Goal: Task Accomplishment & Management: Complete application form

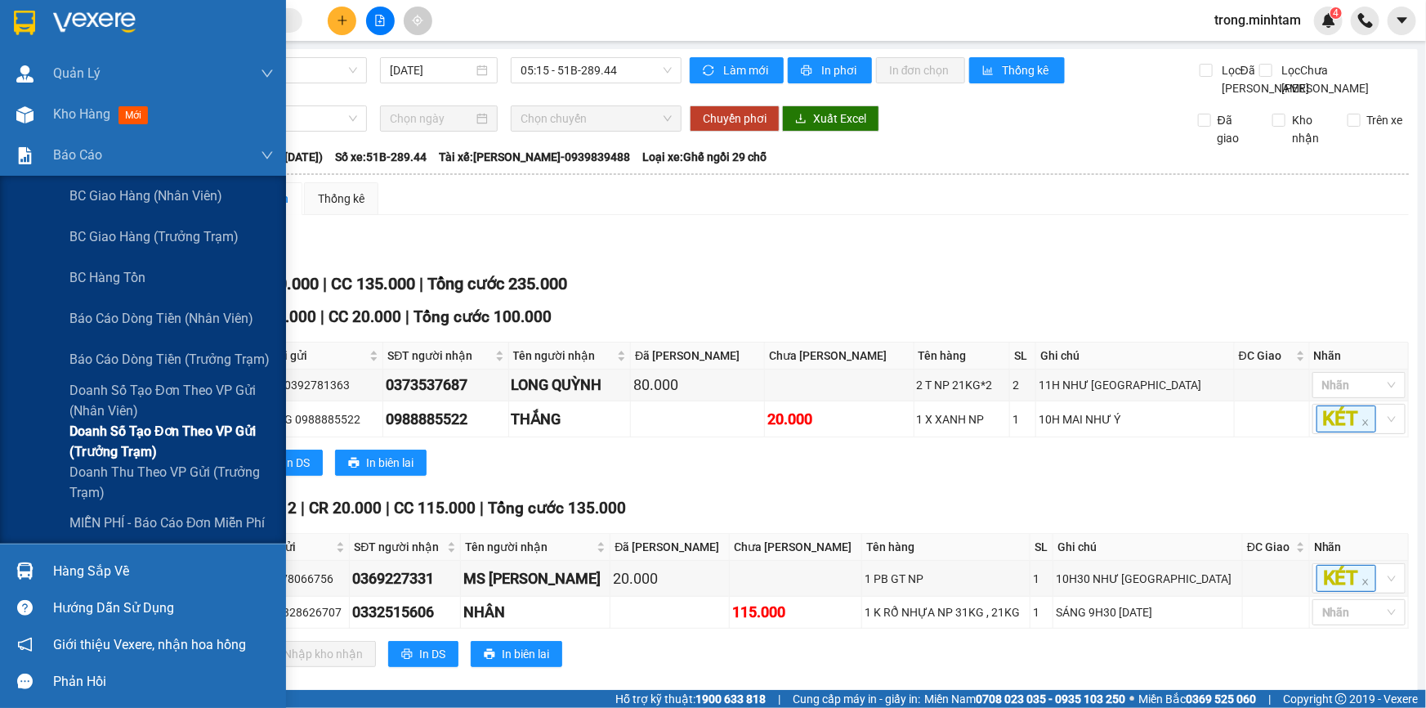
click at [147, 444] on span "Doanh số tạo đơn theo VP gửi (trưởng trạm)" at bounding box center [171, 441] width 204 height 41
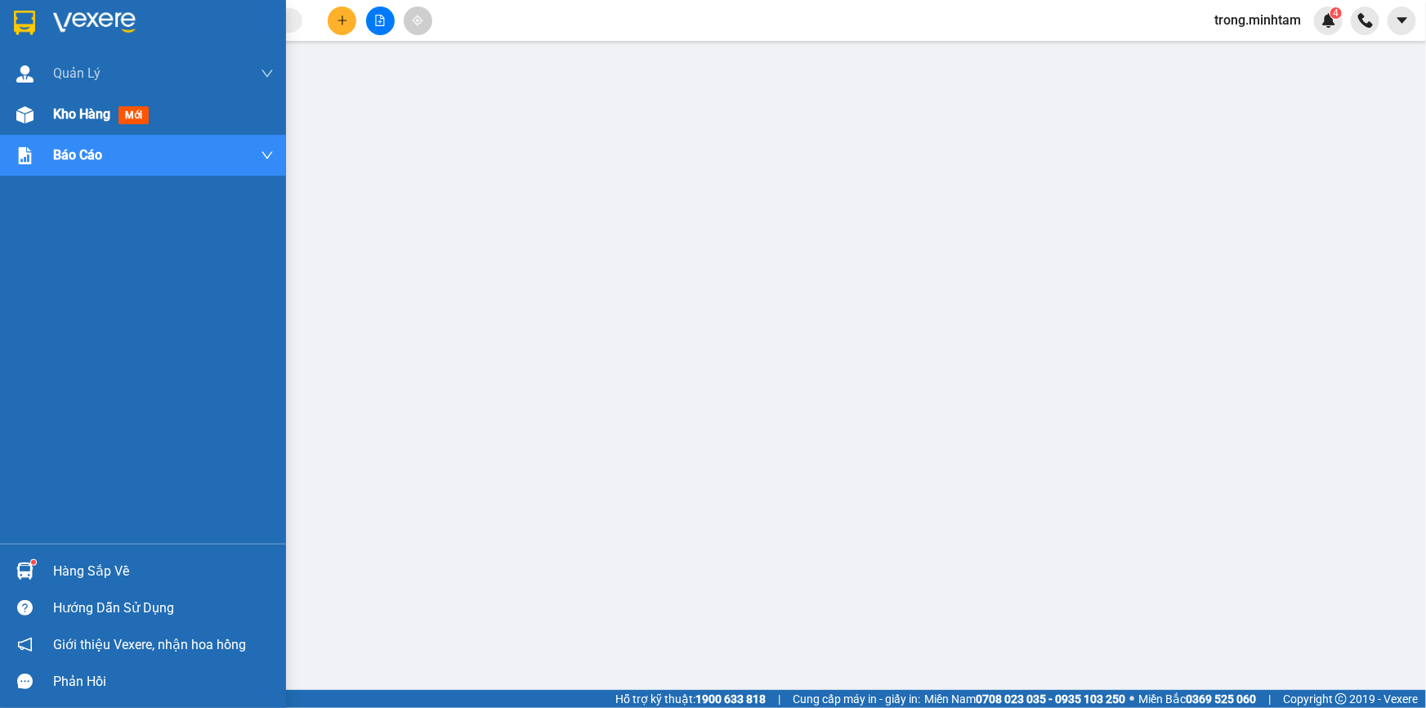
click at [96, 116] on span "Kho hàng" at bounding box center [81, 114] width 57 height 16
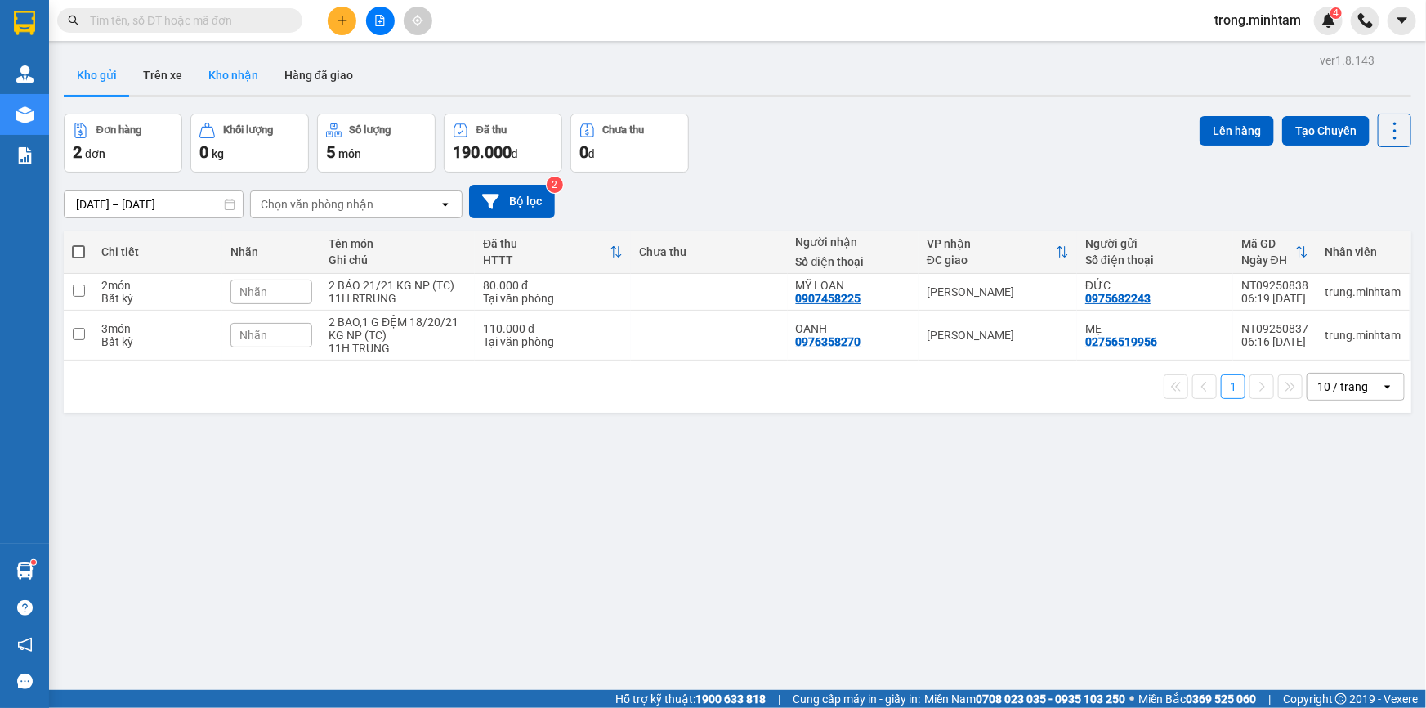
click at [229, 87] on button "Kho nhận" at bounding box center [233, 75] width 76 height 39
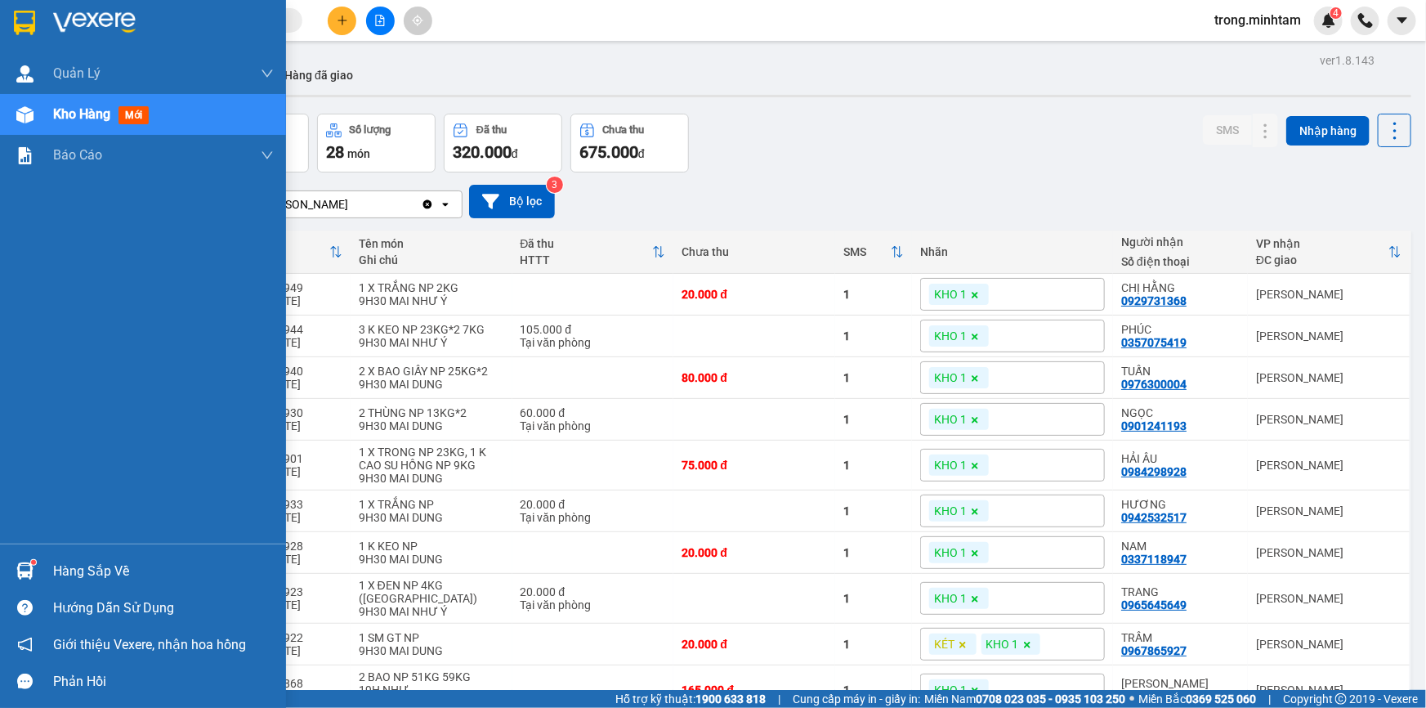
click at [77, 560] on div "Hàng sắp về" at bounding box center [163, 571] width 221 height 25
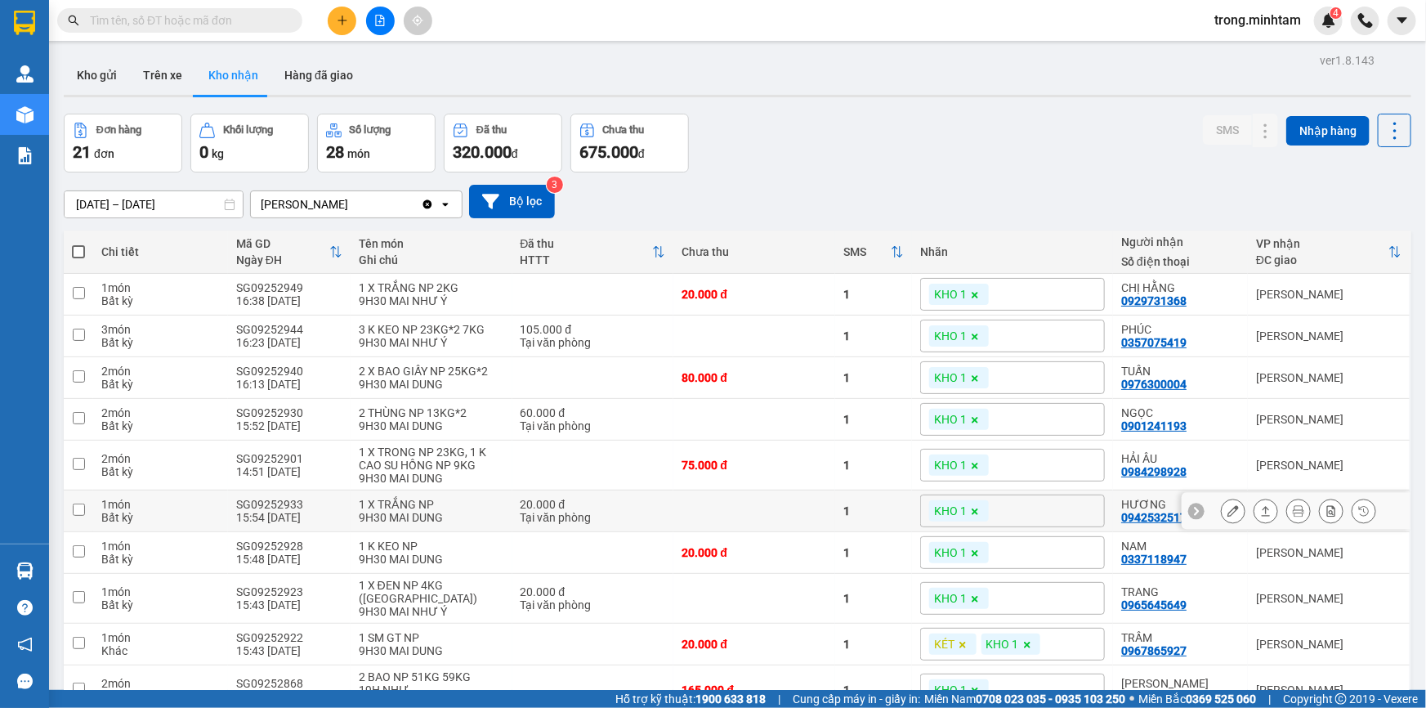
click at [874, 526] on section "Kết quả tìm kiếm ( 0 ) Bộ lọc No Data trong.minhtam 4 Quản Lý Quản lý khách hàn…" at bounding box center [713, 354] width 1426 height 708
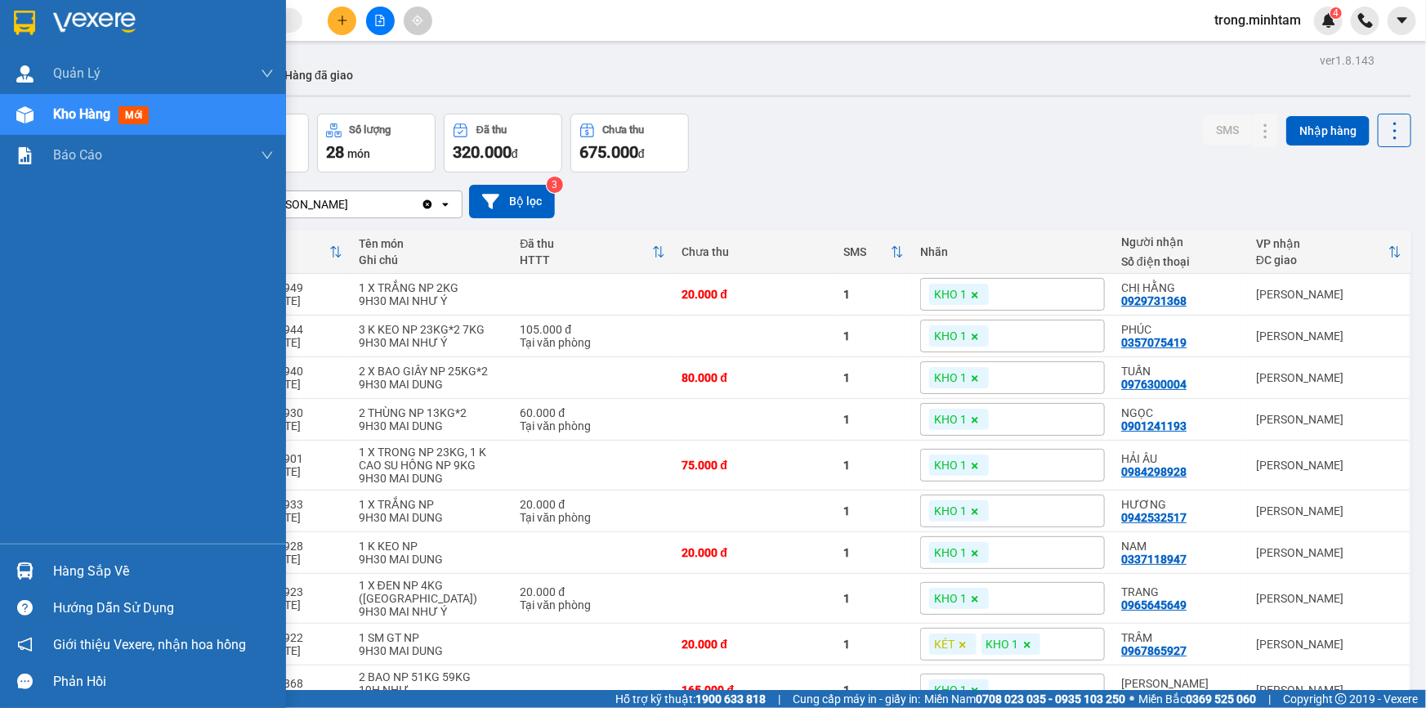
click at [100, 565] on div "Hàng sắp về" at bounding box center [163, 571] width 221 height 25
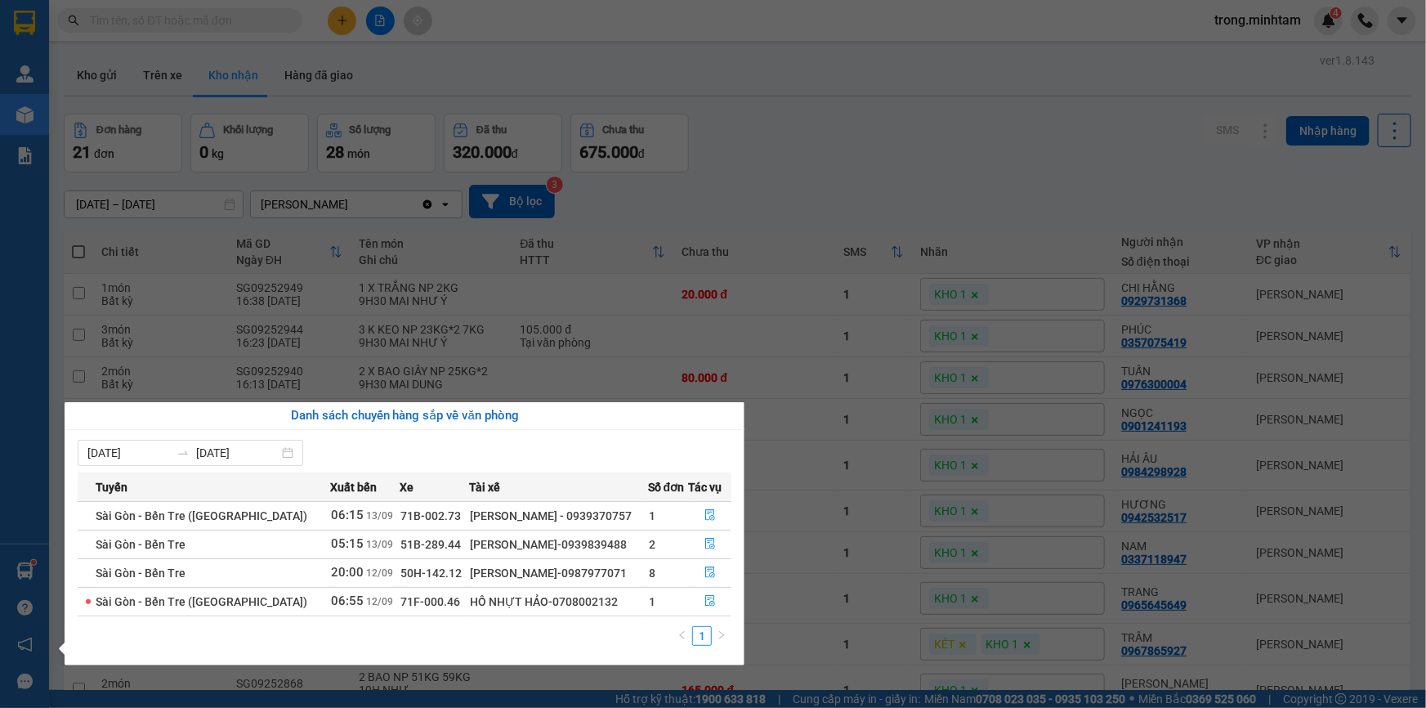
drag, startPoint x: 987, startPoint y: 172, endPoint x: 838, endPoint y: 150, distance: 150.2
click at [987, 172] on section "Kết quả tìm kiếm ( 0 ) Bộ lọc No Data trong.minhtam 4 Quản Lý Quản lý khách hàn…" at bounding box center [713, 354] width 1426 height 708
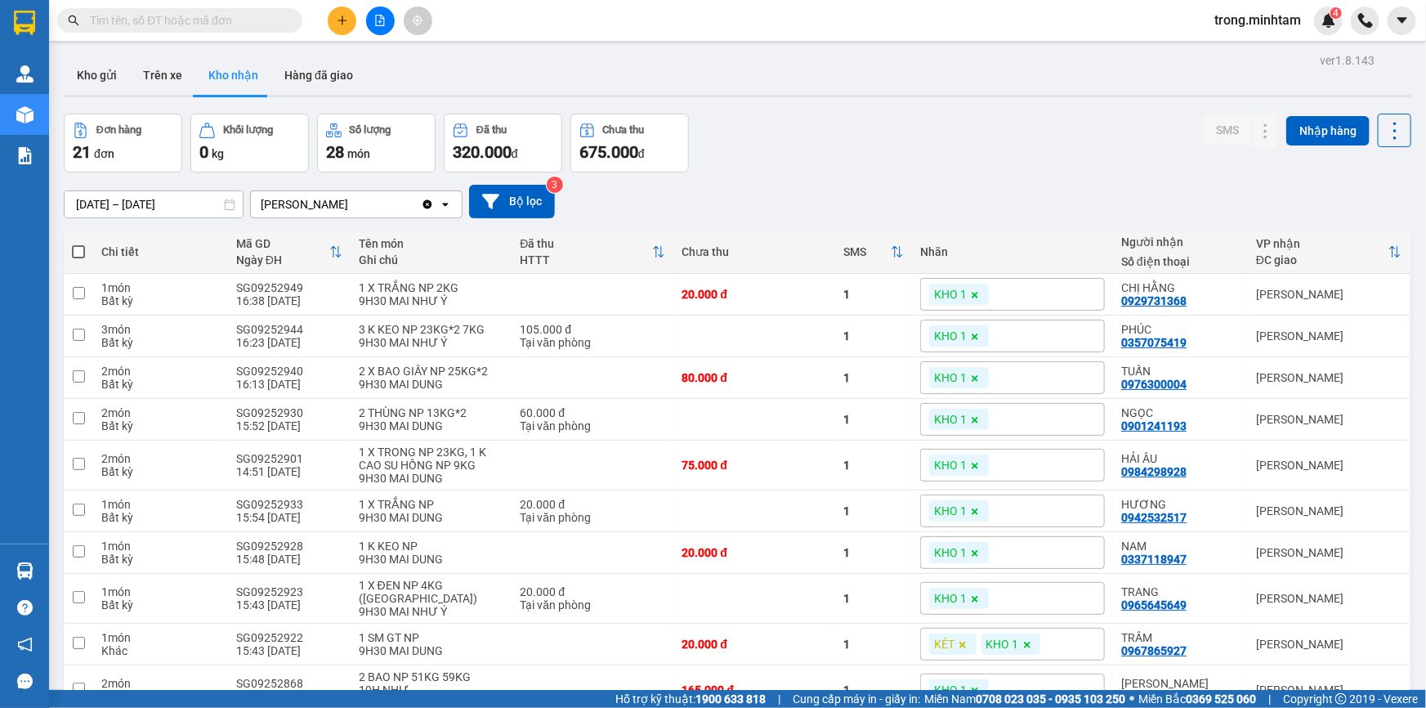
click at [1249, 16] on span "trong.minhtam" at bounding box center [1257, 20] width 113 height 20
click at [1236, 54] on span "Đăng xuất" at bounding box center [1264, 51] width 79 height 18
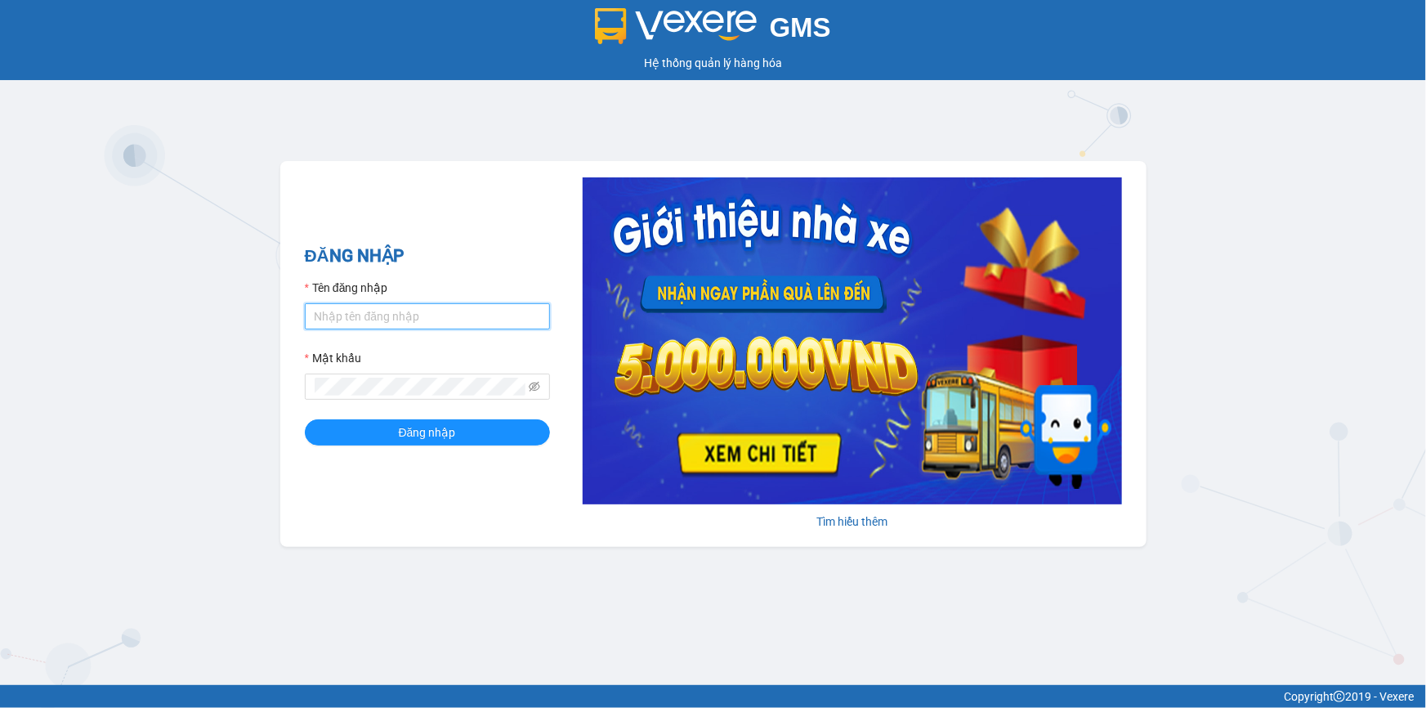
click at [456, 313] on input "Tên đăng nhập" at bounding box center [427, 316] width 245 height 26
paste input "khanhhg.minhtam"
type input "khanhhg.minhtam"
click at [294, 441] on div "ĐĂNG NHẬP Tên đăng nhập khanhhg.minhtam Mật khẩu Đăng nhập Tìm hiểu thêm" at bounding box center [713, 354] width 866 height 386
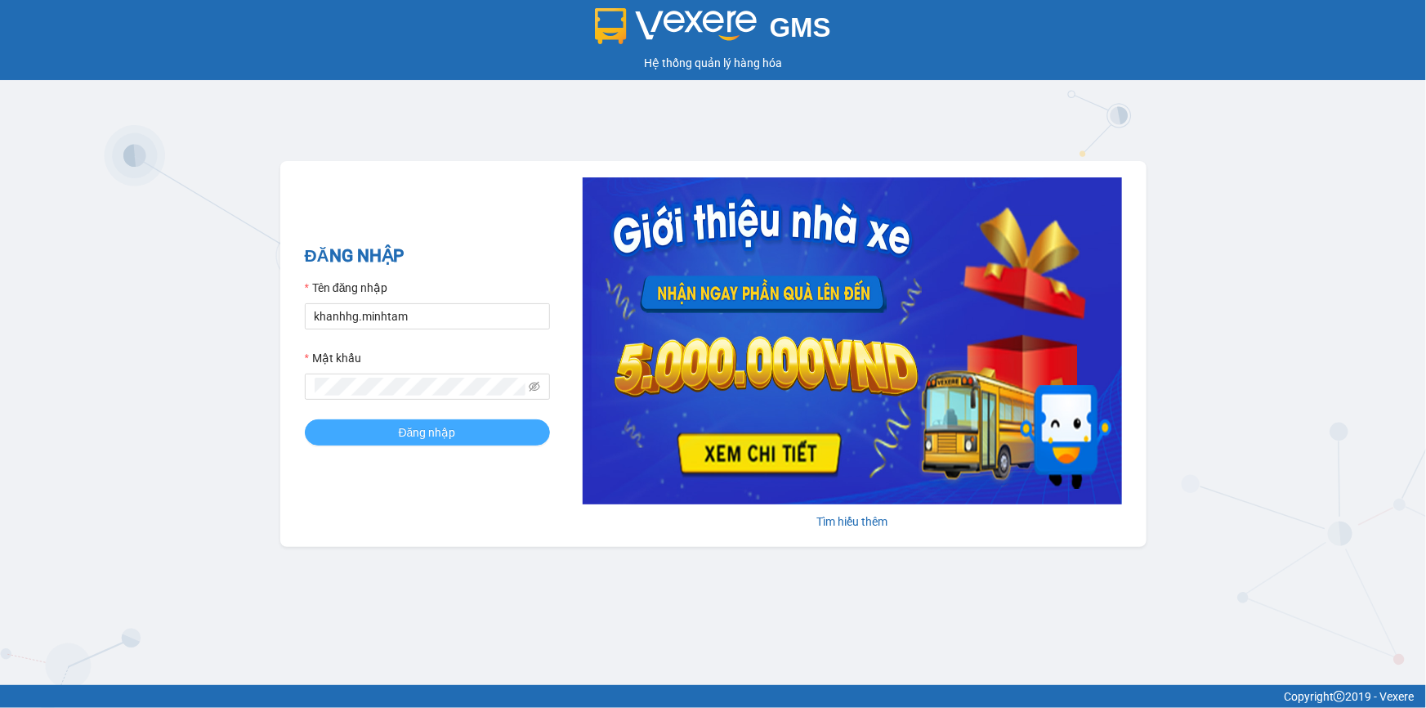
click at [313, 440] on button "Đăng nhập" at bounding box center [427, 432] width 245 height 26
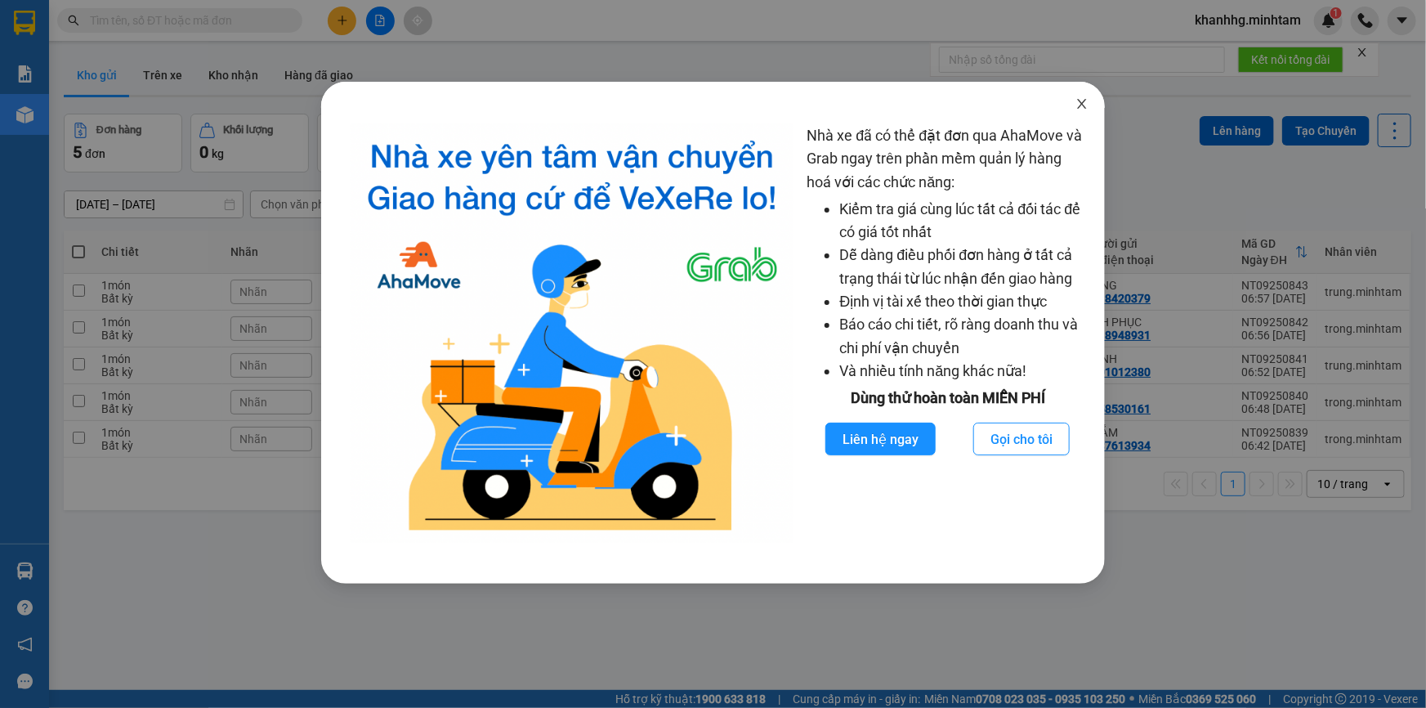
click at [1075, 96] on span "Close" at bounding box center [1082, 105] width 46 height 46
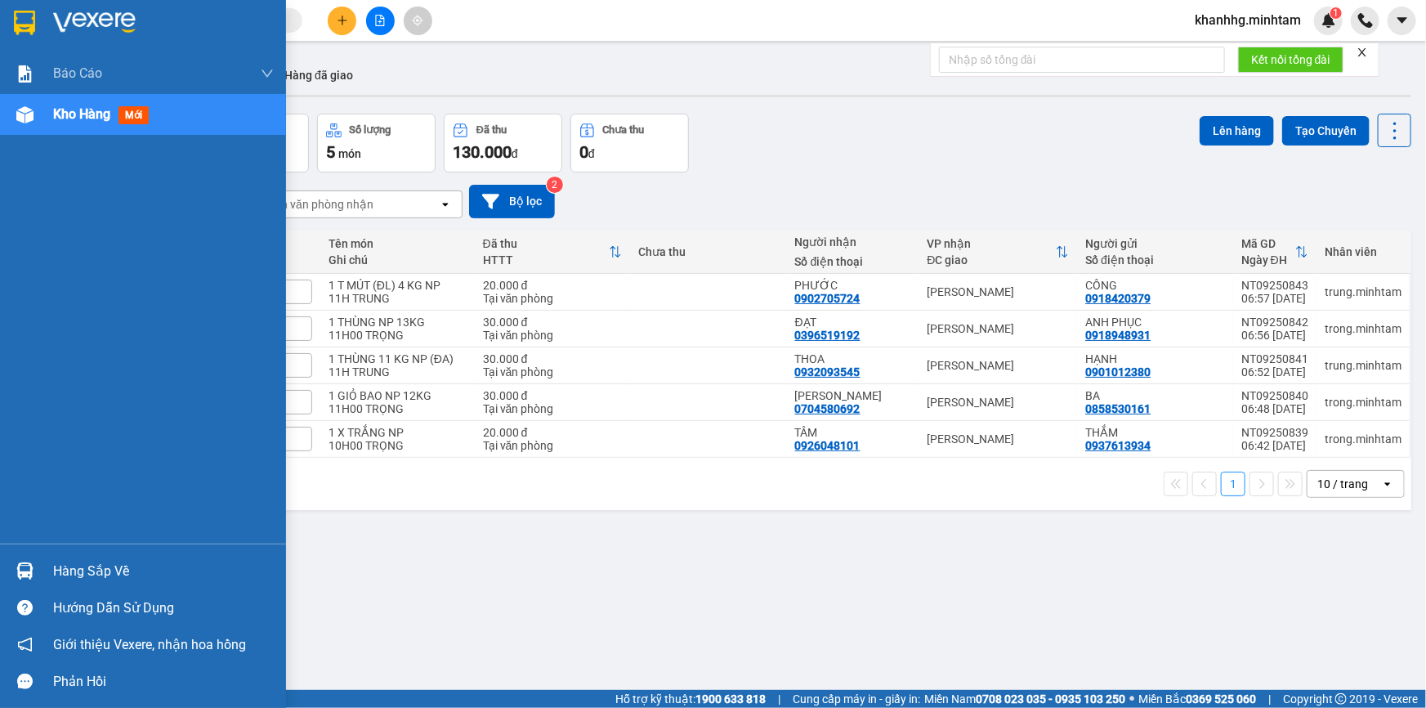
click at [41, 567] on div "Hàng sắp về" at bounding box center [143, 570] width 286 height 37
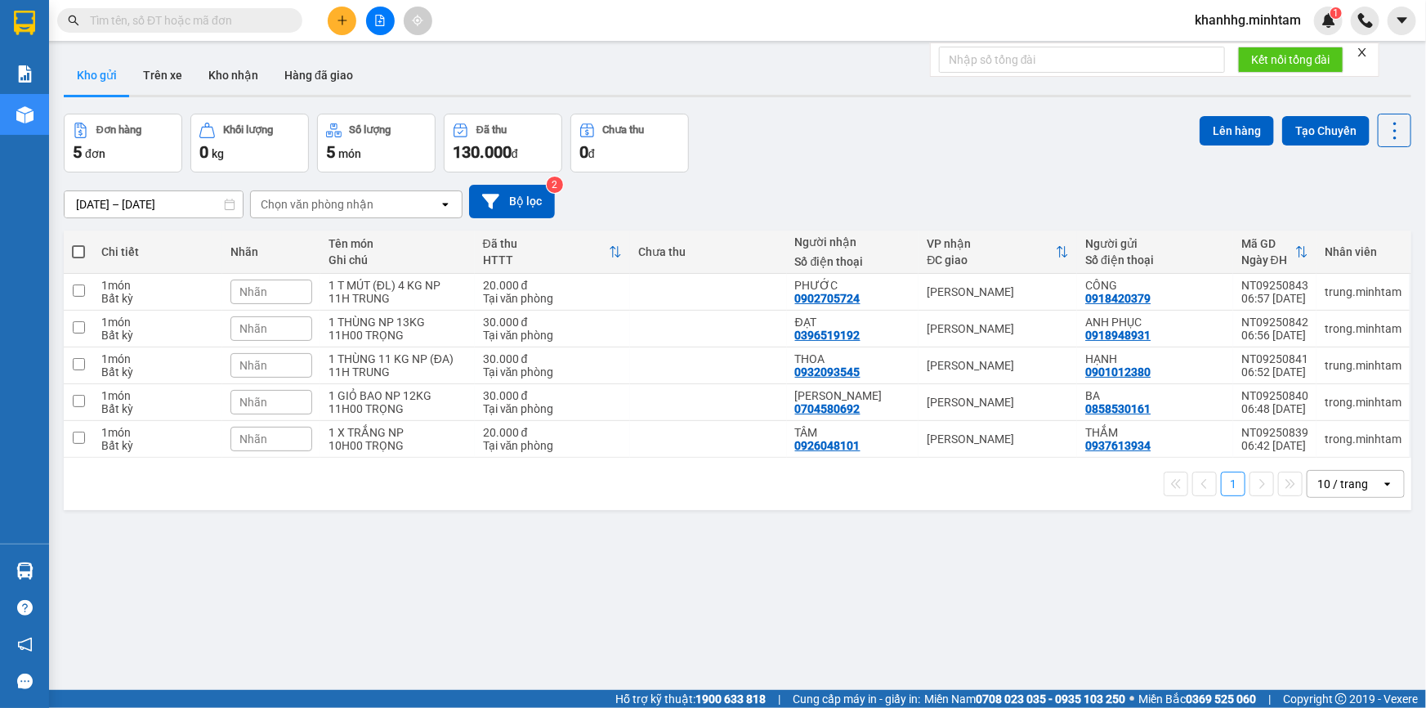
drag, startPoint x: 703, startPoint y: 97, endPoint x: 226, endPoint y: 16, distance: 483.2
click at [700, 97] on section "Kết quả tìm kiếm ( 0 ) Bộ lọc No Data khanhhg.minhtam 1 Báo cáo BC giao hàng (n…" at bounding box center [713, 354] width 1426 height 708
click at [229, 17] on input "text" at bounding box center [186, 20] width 193 height 18
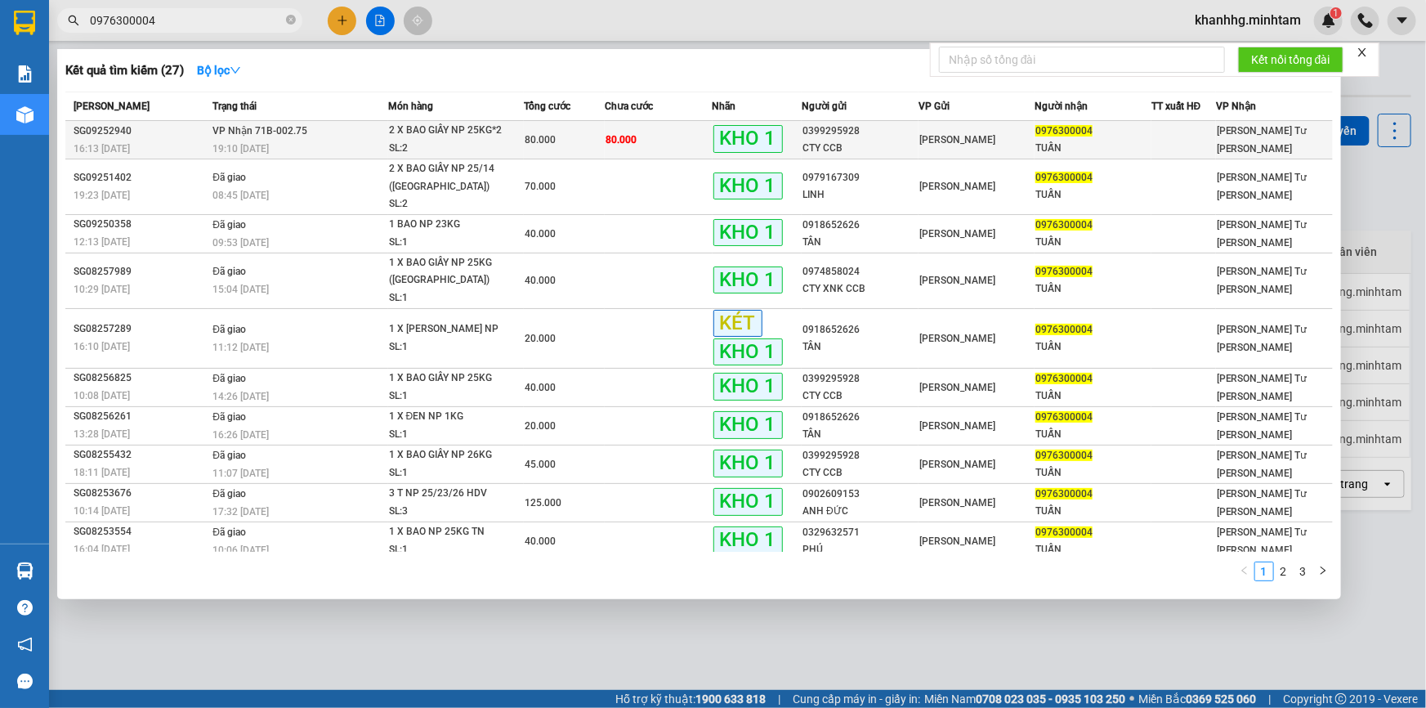
type input "0976300004"
click at [1040, 138] on div "0976300004" at bounding box center [1092, 131] width 115 height 17
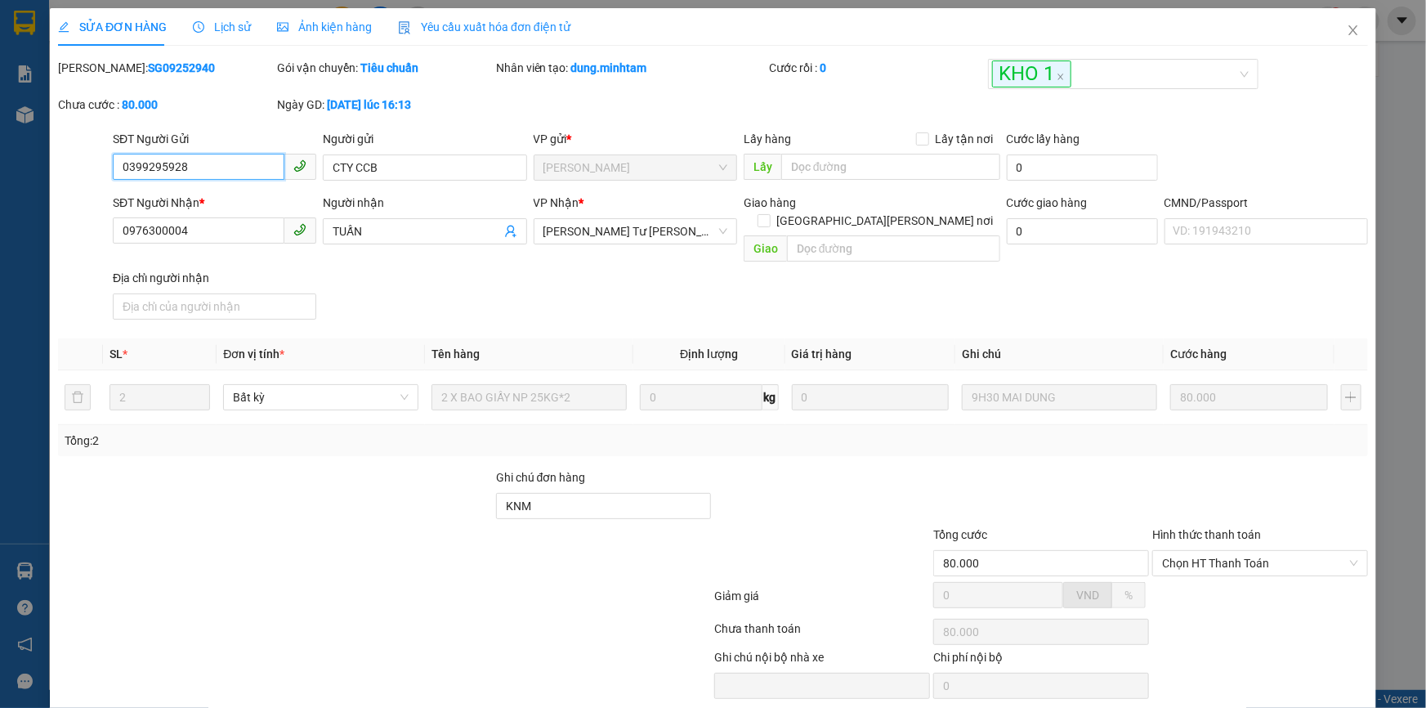
type input "0399295928"
type input "CTY CCB"
type input "0976300004"
type input "TUẤN"
type input "KNM"
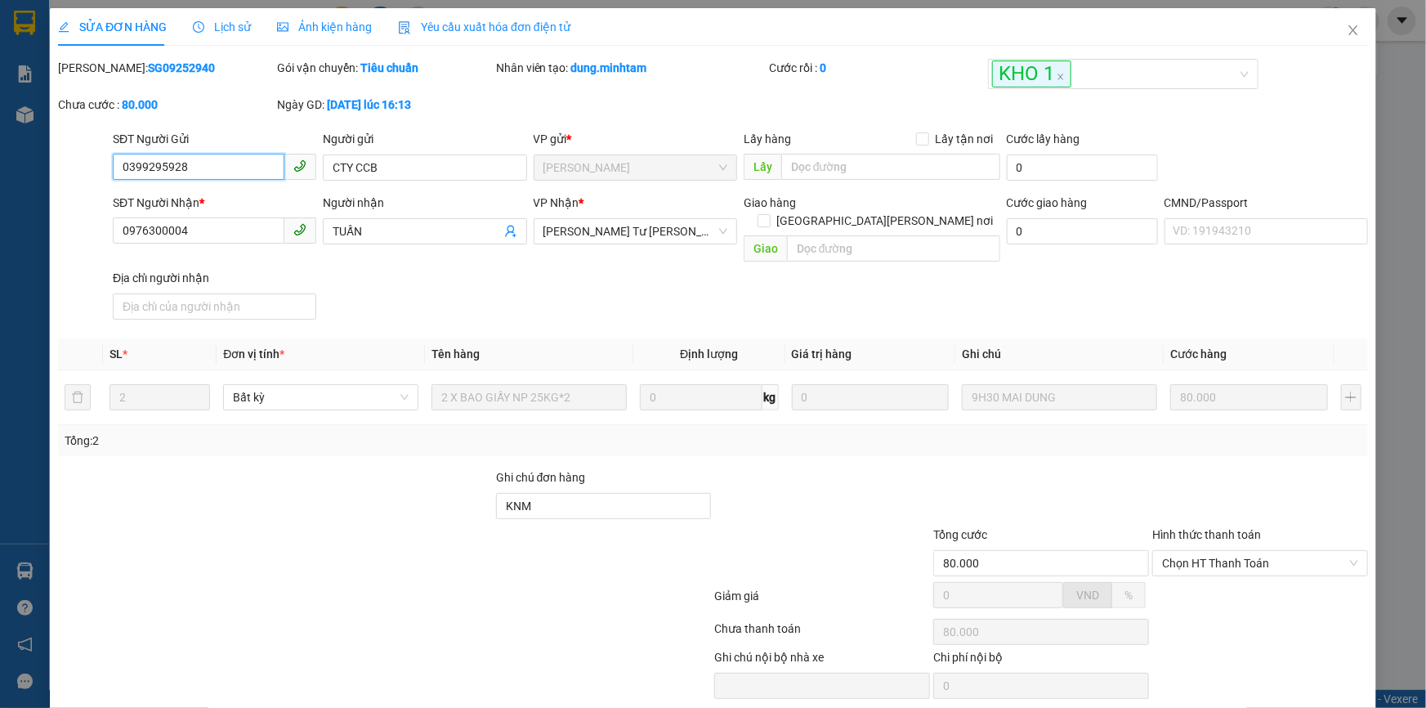
type input "80.000"
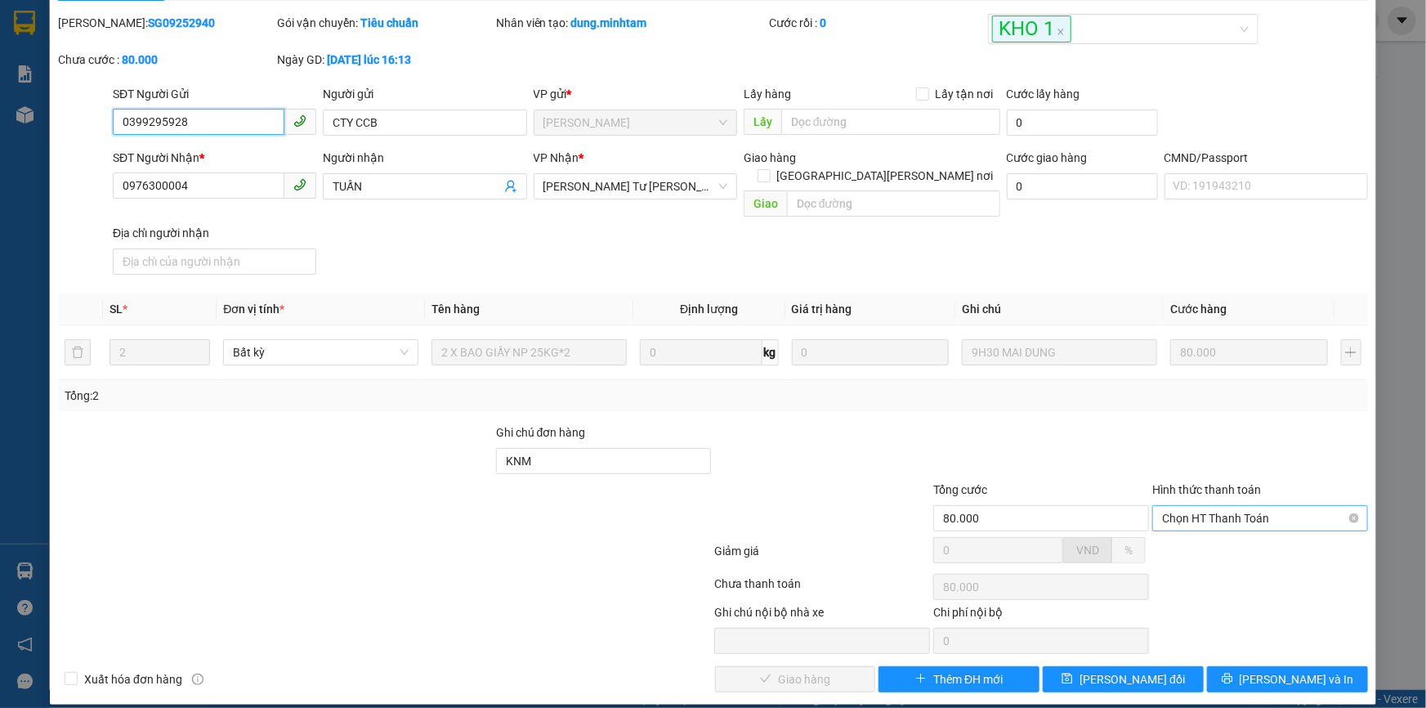
click at [1187, 506] on span "Chọn HT Thanh Toán" at bounding box center [1260, 518] width 196 height 25
click at [1168, 525] on div "Tại văn phòng" at bounding box center [1250, 533] width 194 height 18
type input "0"
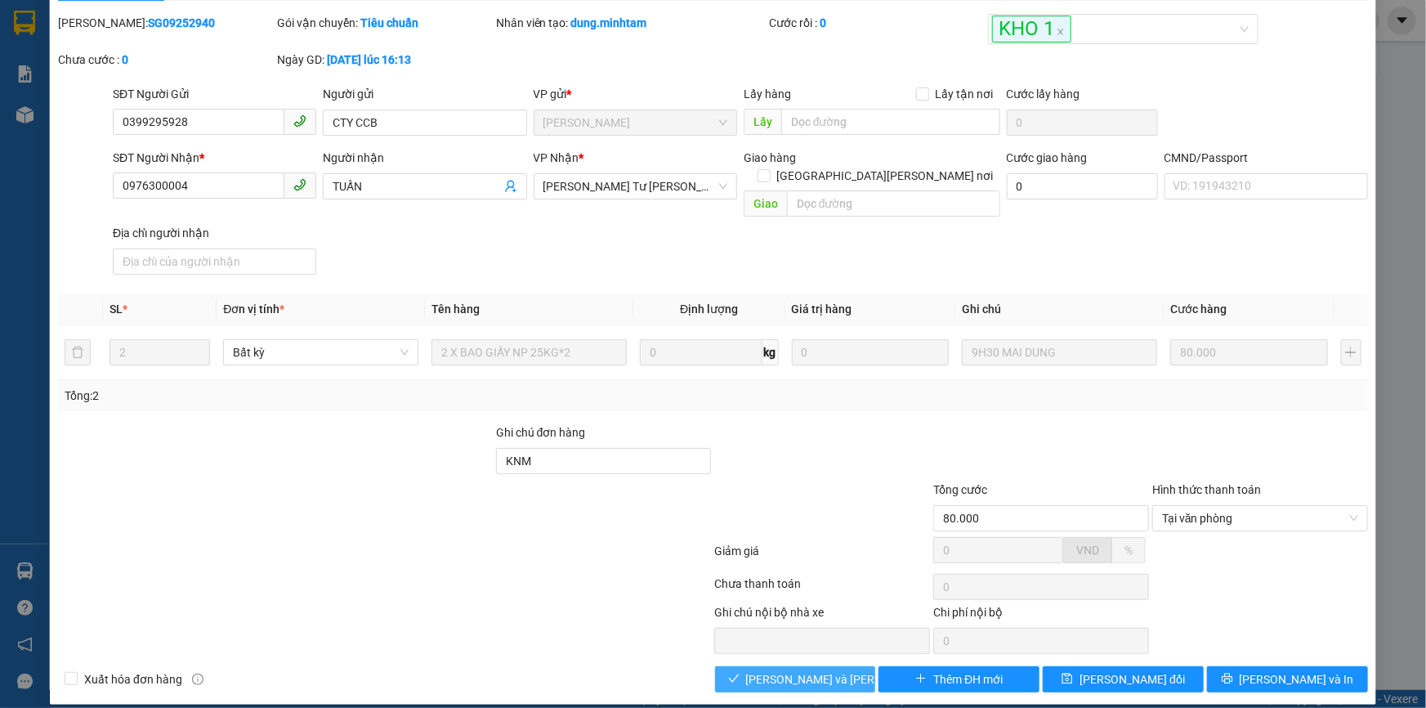
click at [810, 670] on span "Lưu và Giao hàng" at bounding box center [856, 679] width 221 height 18
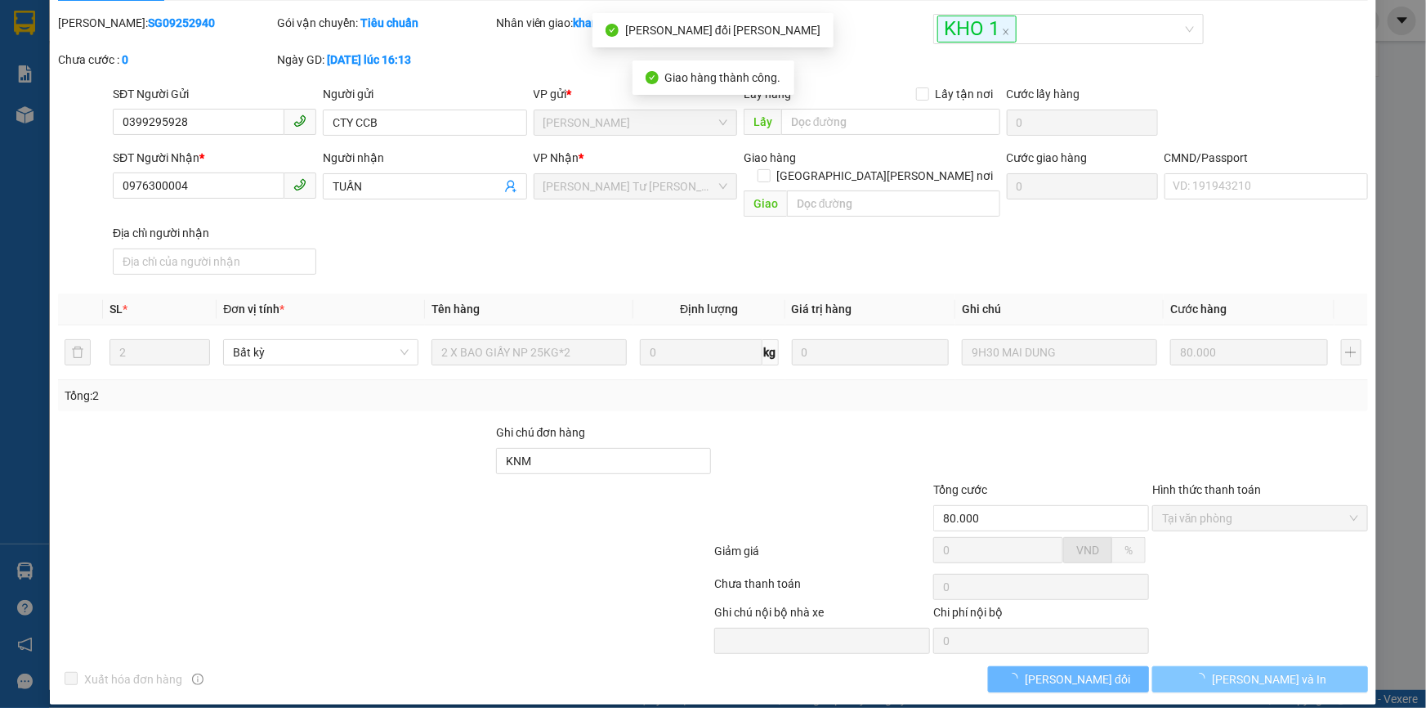
click at [1275, 670] on span "[PERSON_NAME] và In" at bounding box center [1269, 679] width 114 height 18
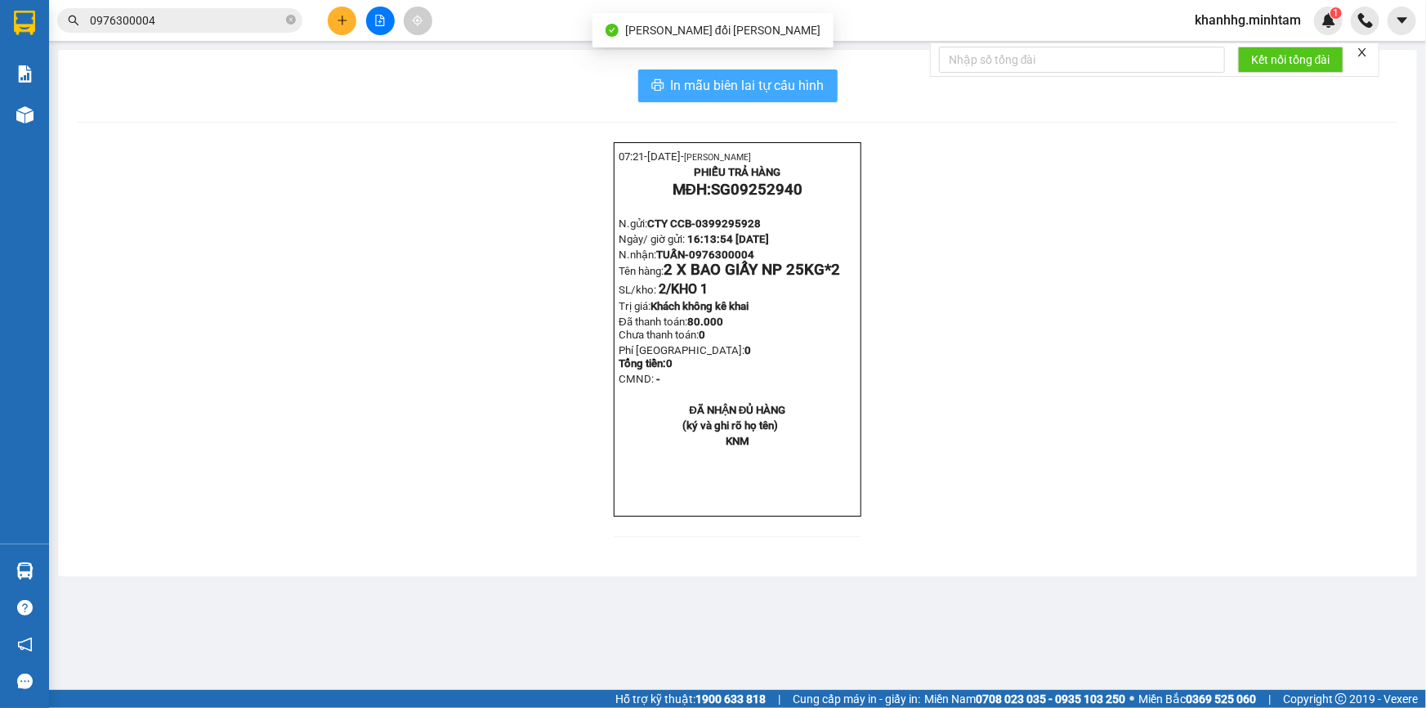
click at [802, 80] on span "In mẫu biên lai tự cấu hình" at bounding box center [748, 85] width 154 height 20
click at [293, 22] on icon "close-circle" at bounding box center [291, 20] width 10 height 10
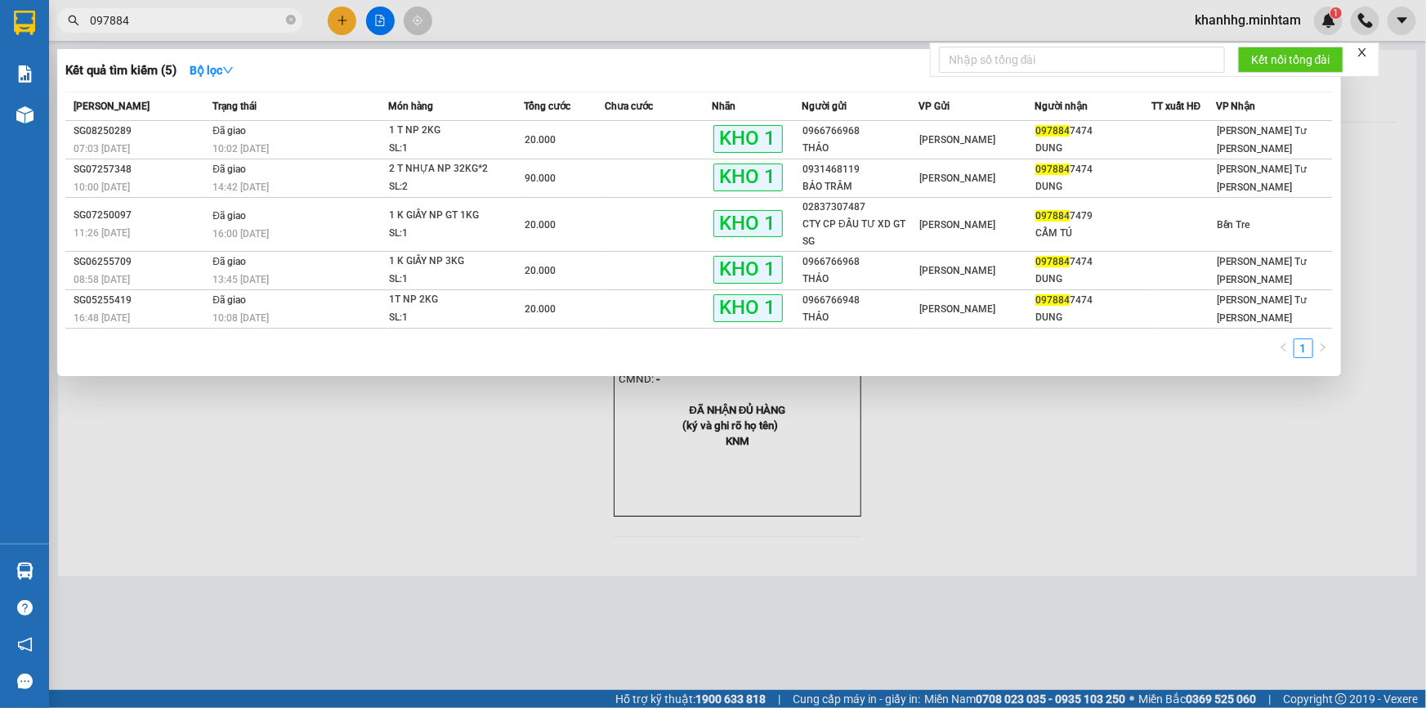
type input "097884"
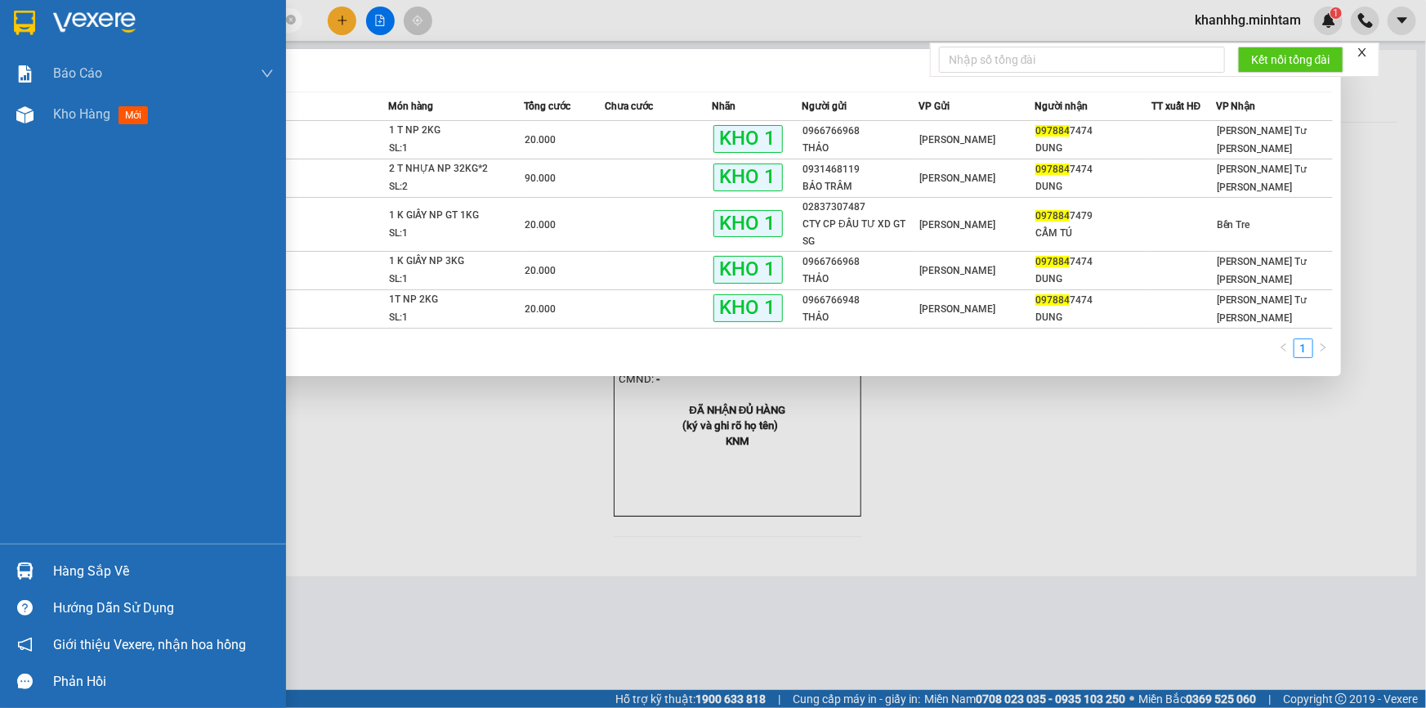
click at [28, 556] on div at bounding box center [25, 570] width 29 height 29
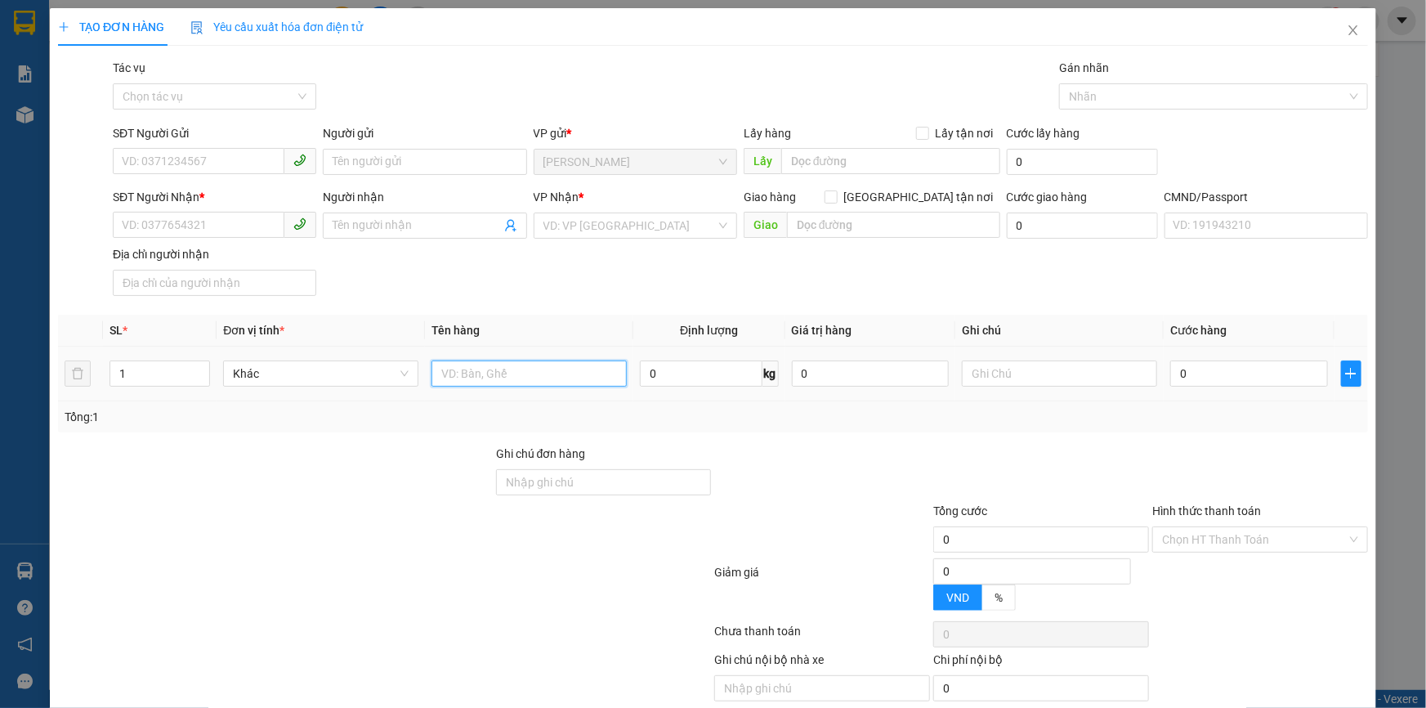
click at [474, 376] on input "text" at bounding box center [528, 373] width 195 height 26
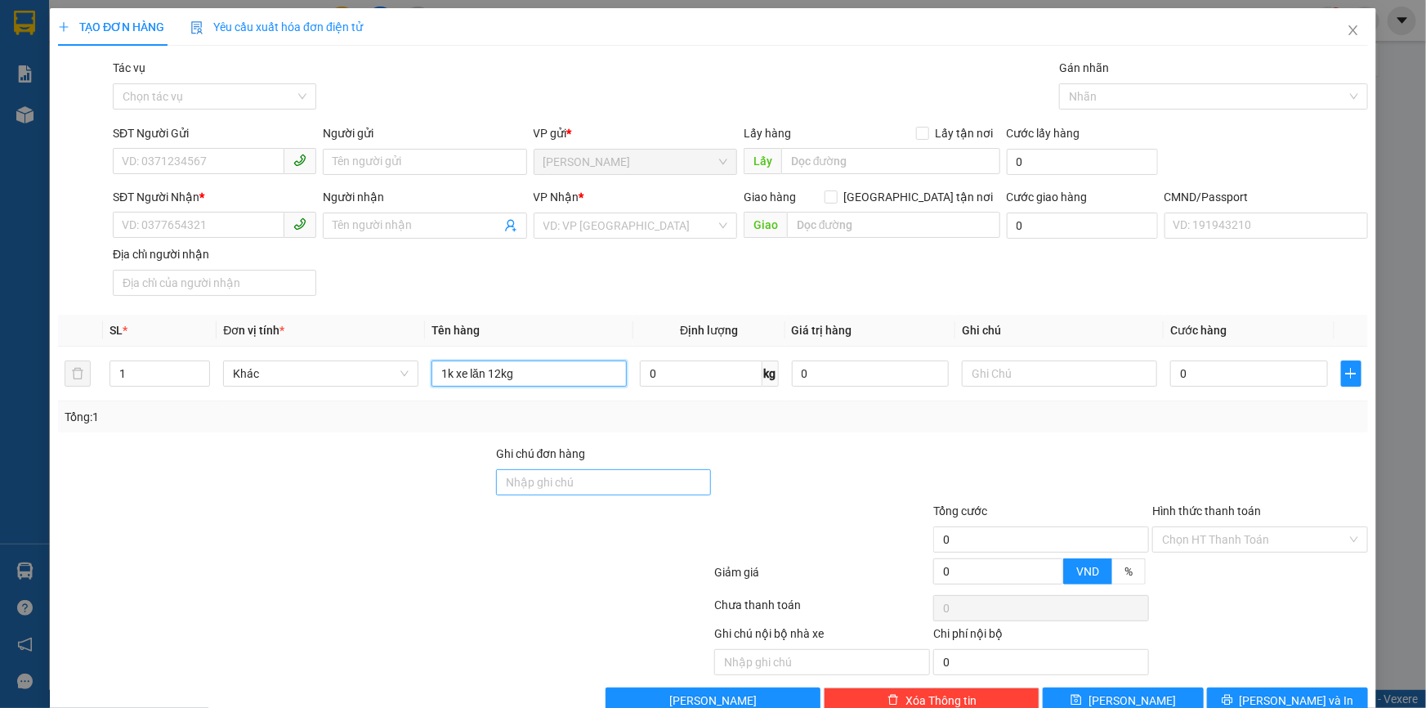
type input "1k xe lăn 12kg"
click at [536, 489] on input "Ghi chú đơn hàng" at bounding box center [604, 482] width 216 height 26
type input "HCK"
click at [1237, 375] on input "0" at bounding box center [1249, 373] width 158 height 26
type input "4"
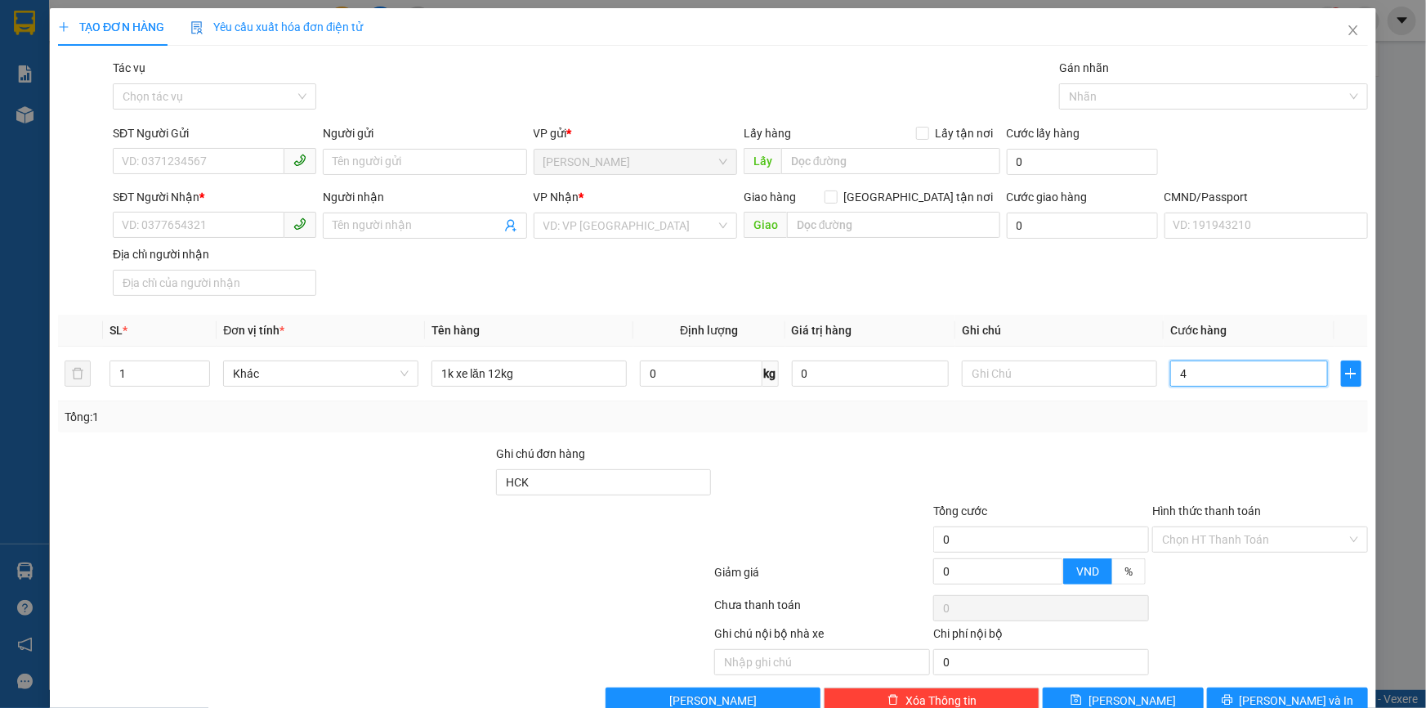
type input "4"
type input "40"
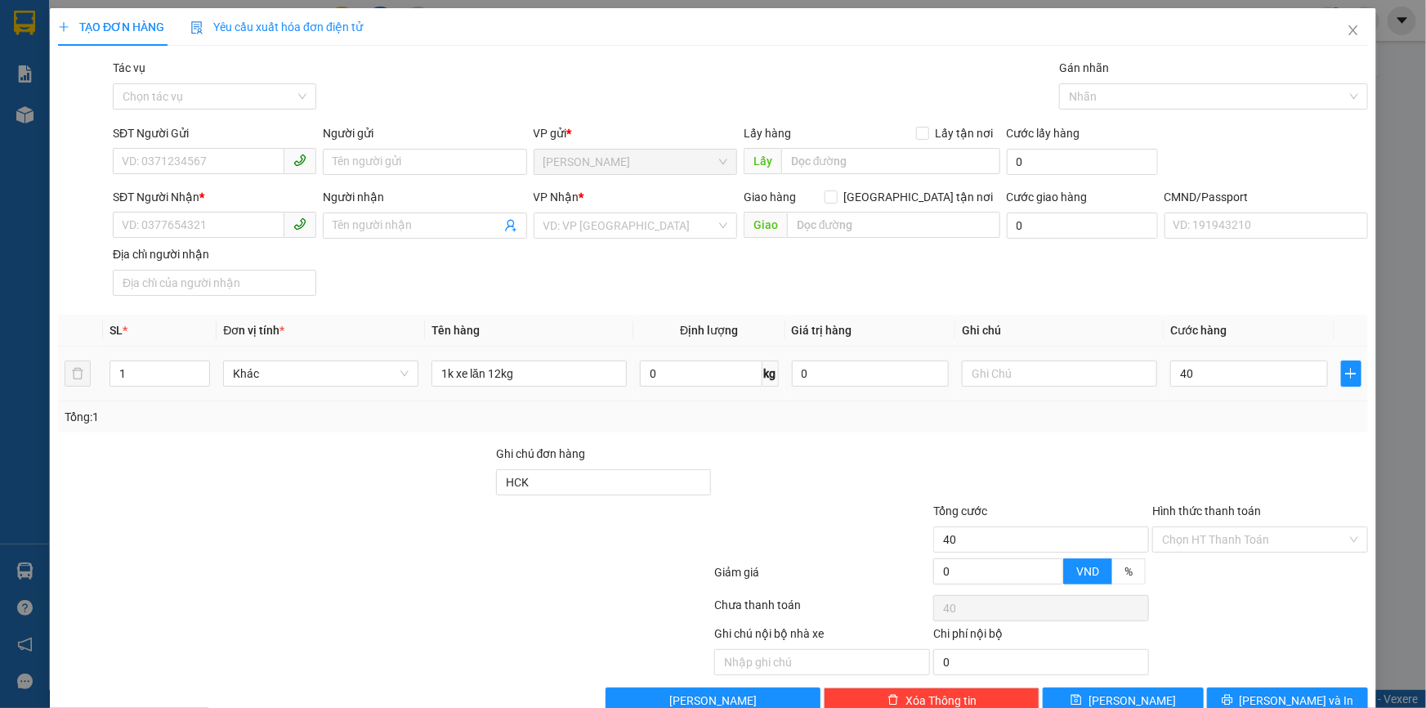
type input "40.000"
click at [560, 355] on td "1k xe lăn 12kg" at bounding box center [529, 373] width 208 height 55
click at [558, 369] on input "1k xe lăn 12kg" at bounding box center [528, 373] width 195 height 26
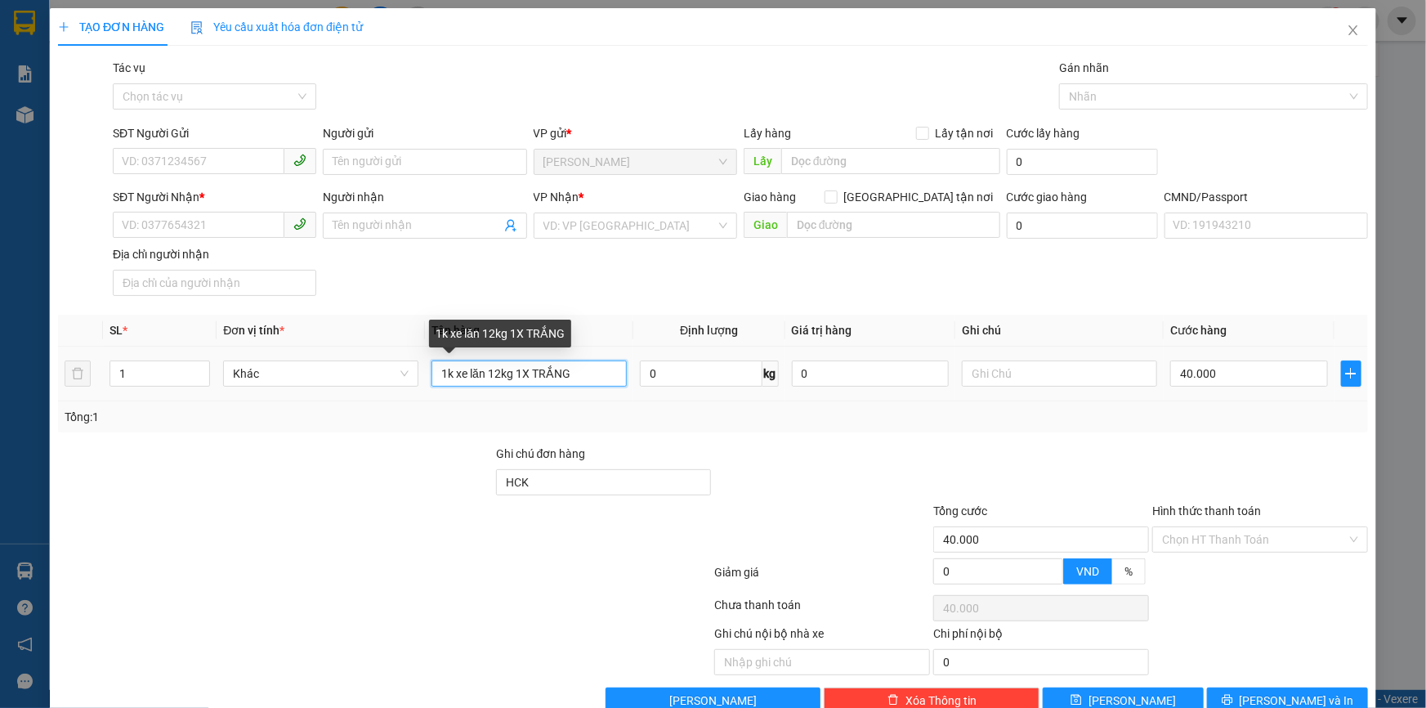
click at [481, 371] on input "1k xe lăn 12kg 1X TRẮNG" at bounding box center [528, 373] width 195 height 26
click at [476, 371] on input "1K XE4 LĂN 12kg 1X TRẮNG" at bounding box center [528, 373] width 195 height 26
click at [520, 375] on input "1K XE LĂN 12kg 1X TRẮNG" at bounding box center [528, 373] width 195 height 26
click at [534, 370] on input "1K XE LĂN 12kg 1X TRẮNG" at bounding box center [528, 373] width 195 height 26
click at [593, 383] on input "1K XE LĂN 12kg 1X TRẮNG" at bounding box center [528, 373] width 195 height 26
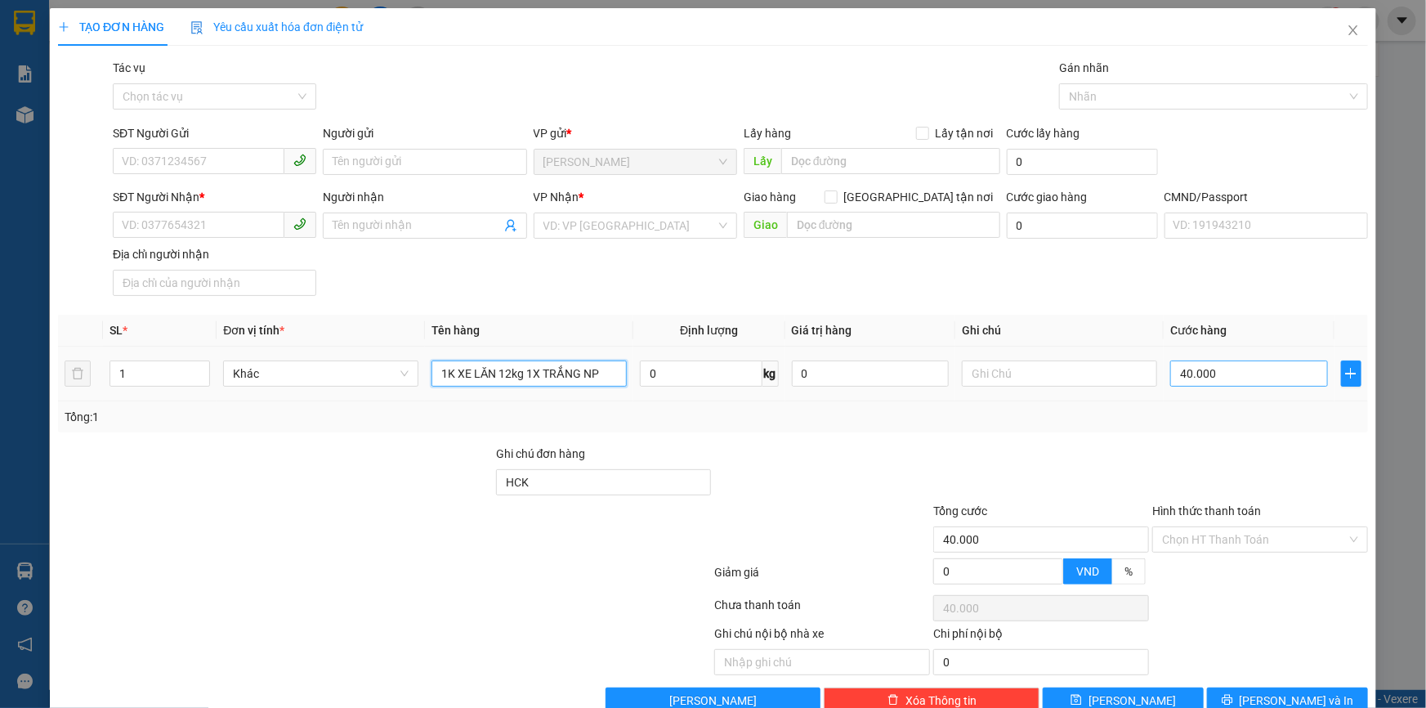
type input "1K XE LĂN 12kg 1X TRẮNG NP"
click at [1177, 373] on input "40.000" at bounding box center [1249, 373] width 158 height 26
type input "6"
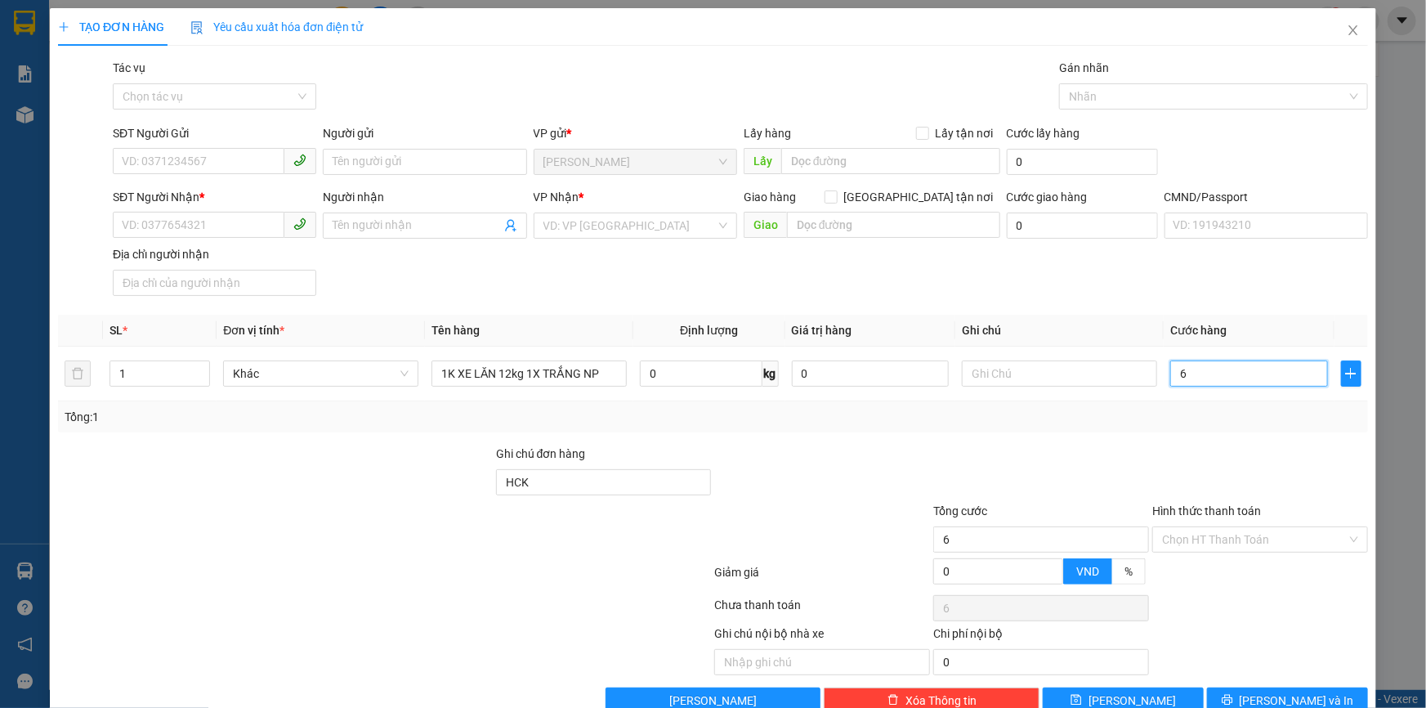
type input "60"
type input "60.000"
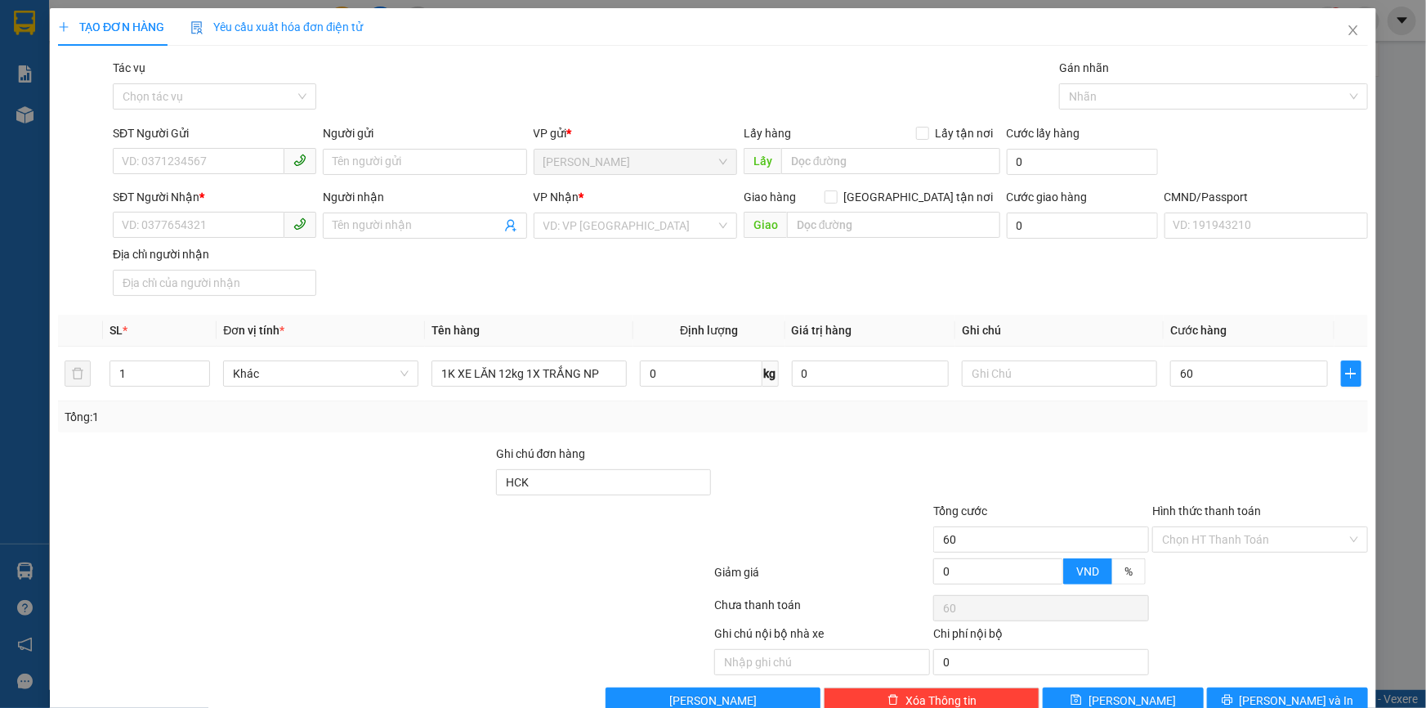
type input "60.000"
click at [1161, 474] on div at bounding box center [1259, 472] width 219 height 57
click at [203, 153] on input "SĐT Người Gửi" at bounding box center [199, 161] width 172 height 26
click at [189, 189] on div "0944717111 - DIỆP" at bounding box center [213, 194] width 182 height 18
type input "0944717111"
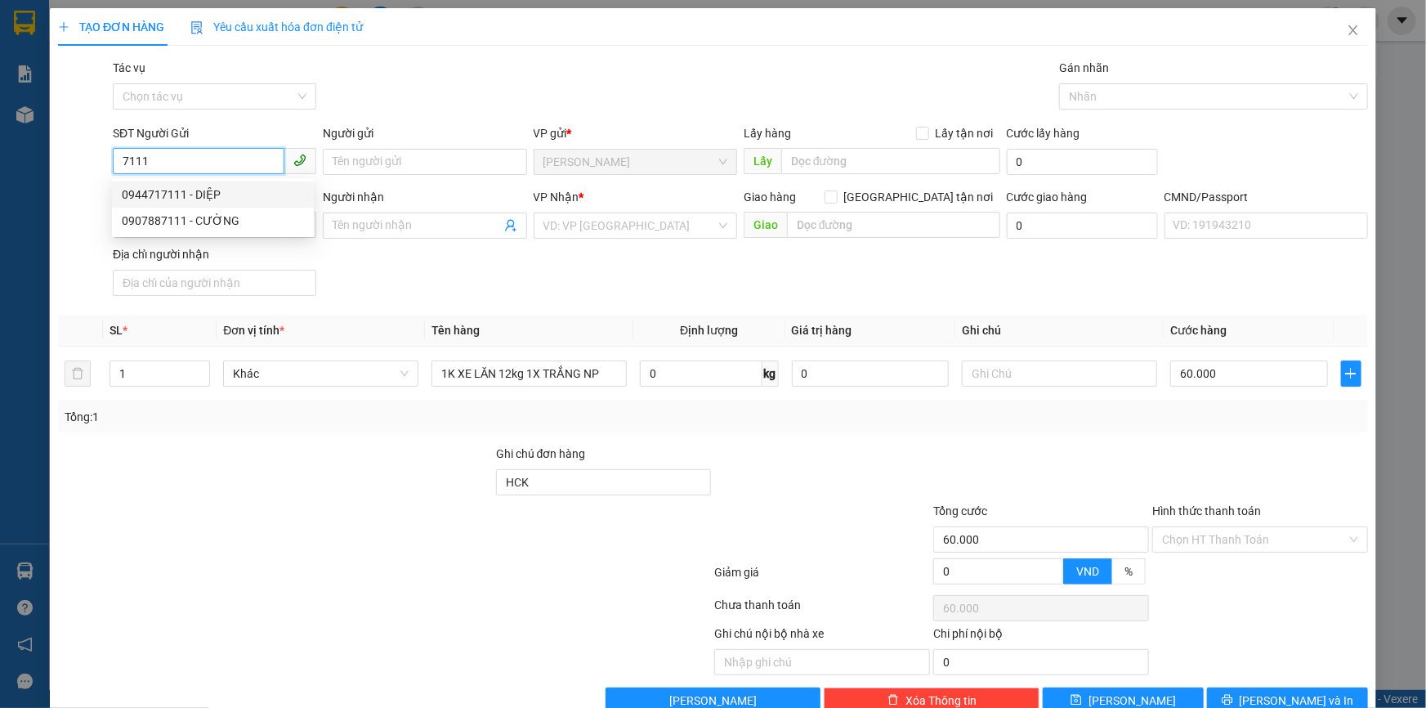
type input "DIỆP"
type input "0398279282"
type input "PHÚC"
type input "0944717111"
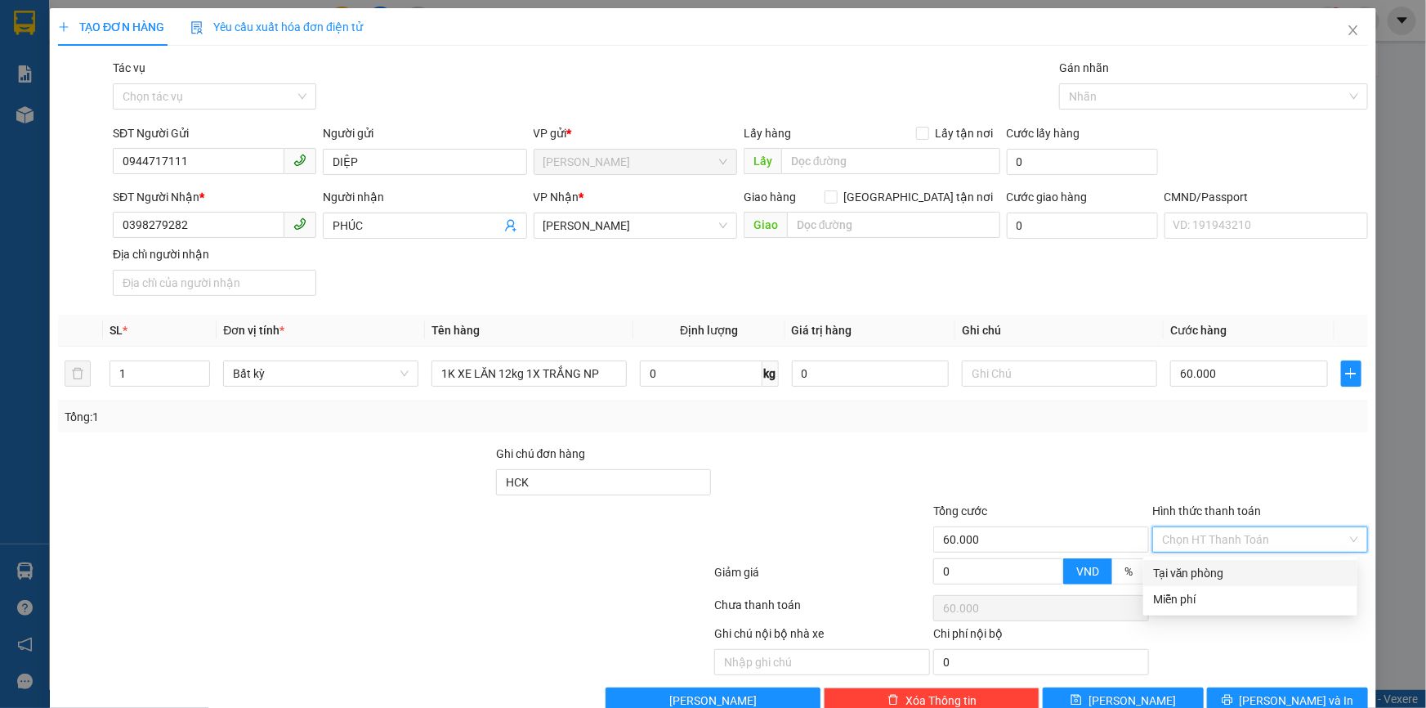
click at [1196, 535] on input "Hình thức thanh toán" at bounding box center [1254, 539] width 185 height 25
drag, startPoint x: 1065, startPoint y: 443, endPoint x: 1041, endPoint y: 416, distance: 36.4
click at [1064, 441] on div "Transit Pickup Surcharge Ids Transit Deliver Surcharge Ids Transit Deliver Surc…" at bounding box center [713, 386] width 1310 height 654
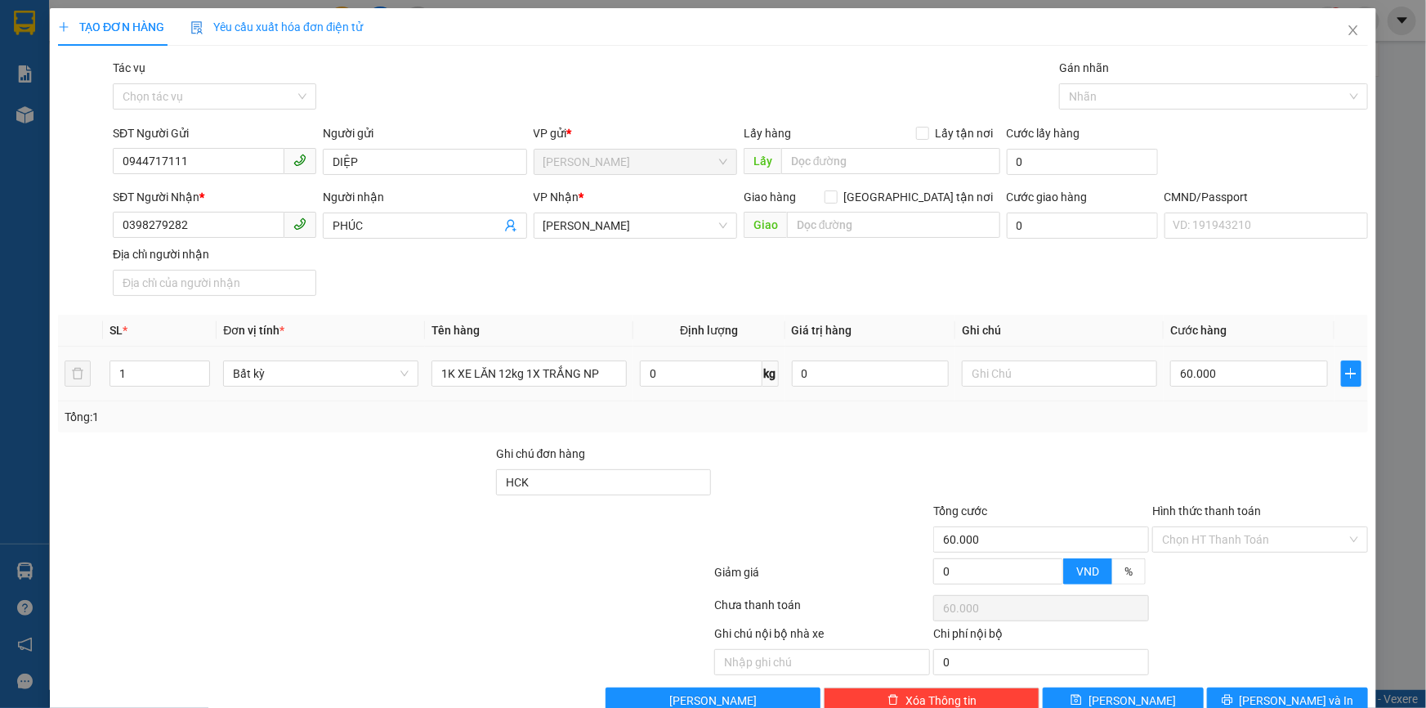
click at [997, 359] on div at bounding box center [1059, 373] width 195 height 33
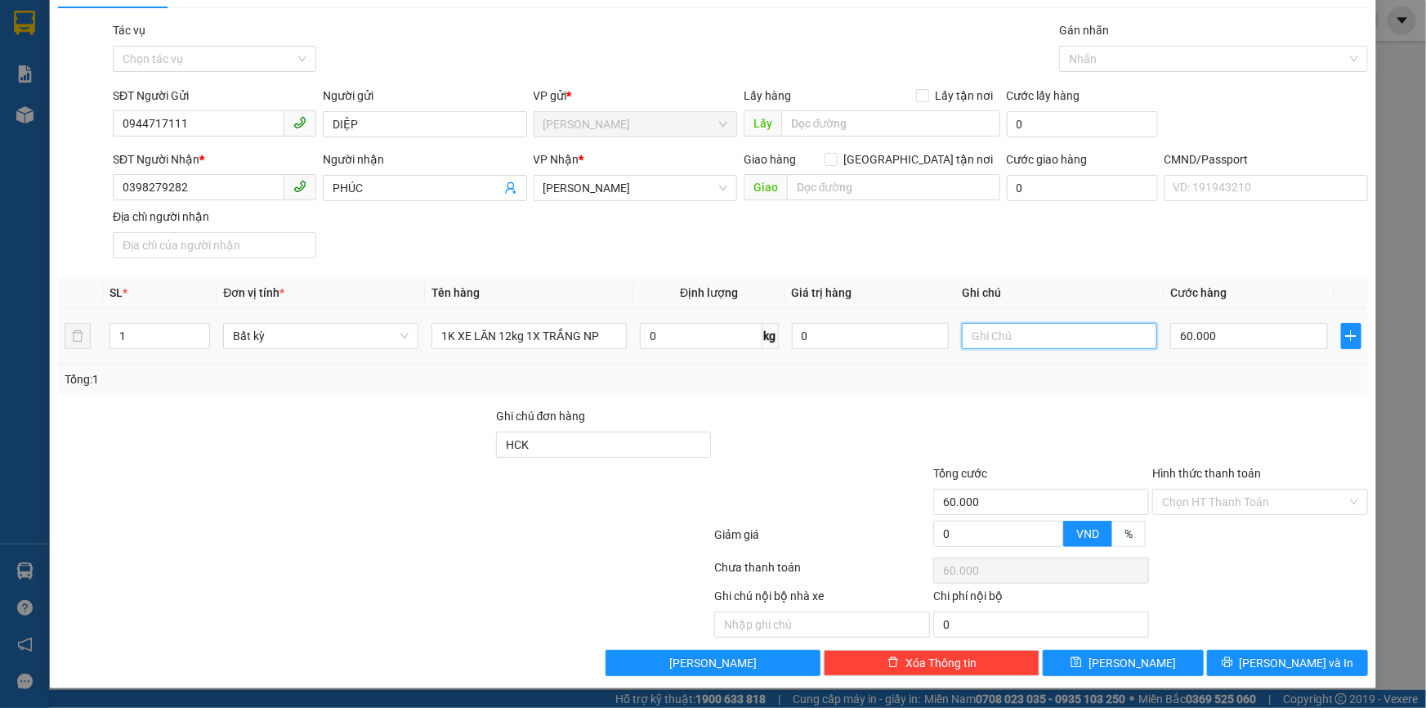
click at [1000, 333] on input "text" at bounding box center [1059, 336] width 195 height 26
type input "12H KHANH"
click at [1234, 659] on button "[PERSON_NAME] và In" at bounding box center [1287, 663] width 161 height 26
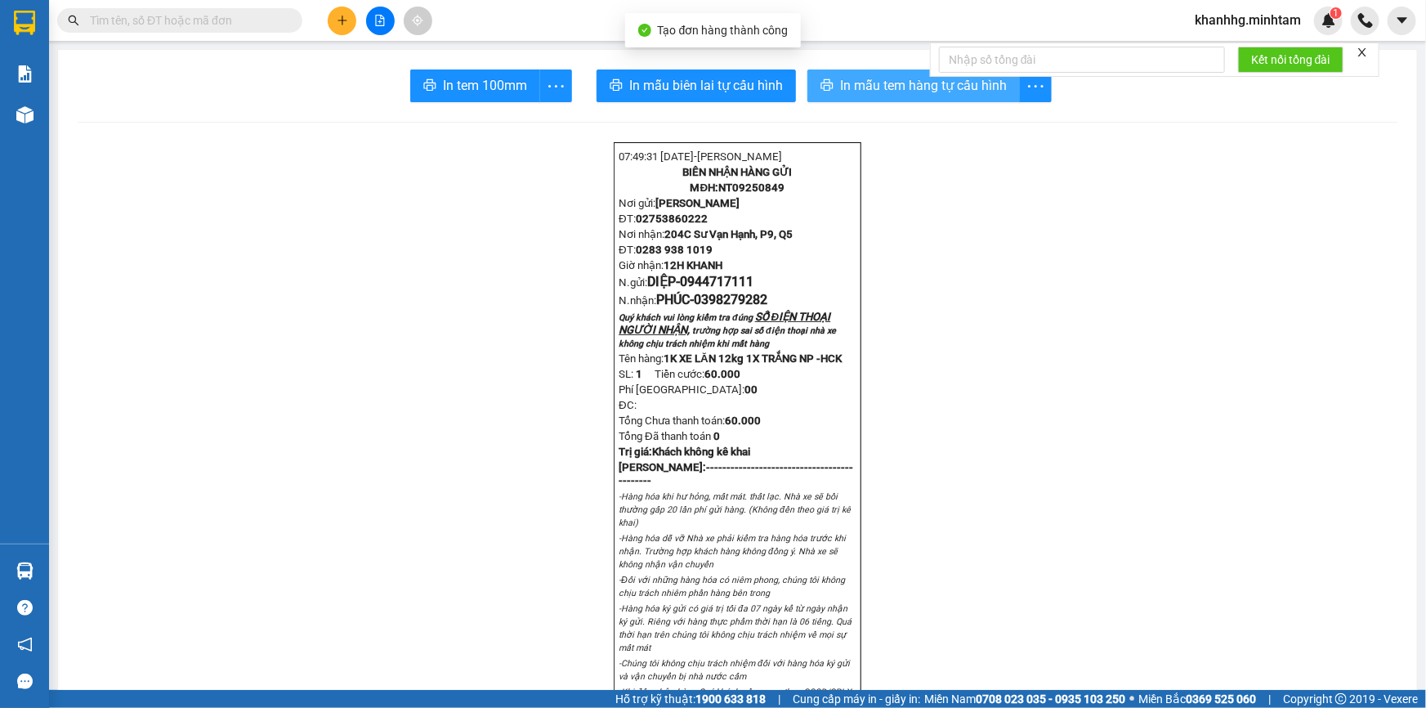
click at [840, 83] on span "In mẫu tem hàng tự cấu hình" at bounding box center [923, 85] width 167 height 20
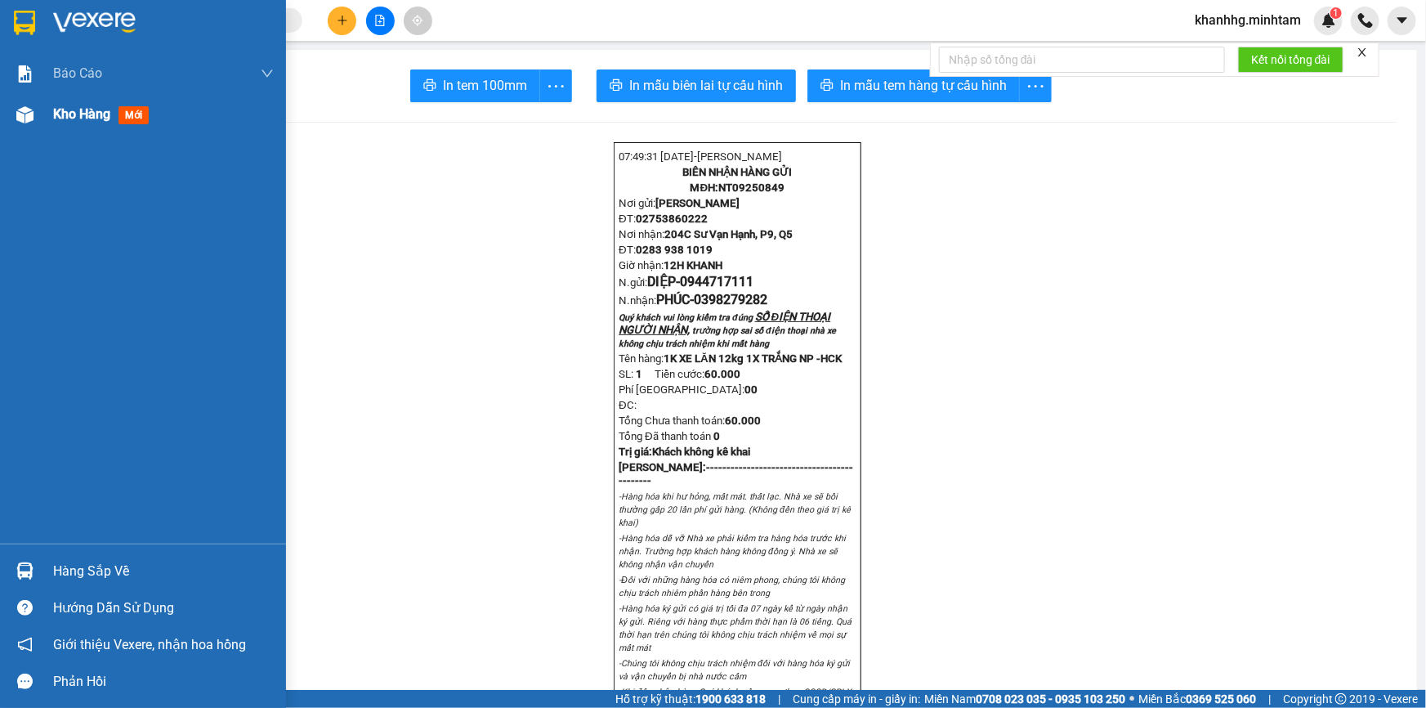
click at [96, 114] on span "Kho hàng" at bounding box center [81, 114] width 57 height 16
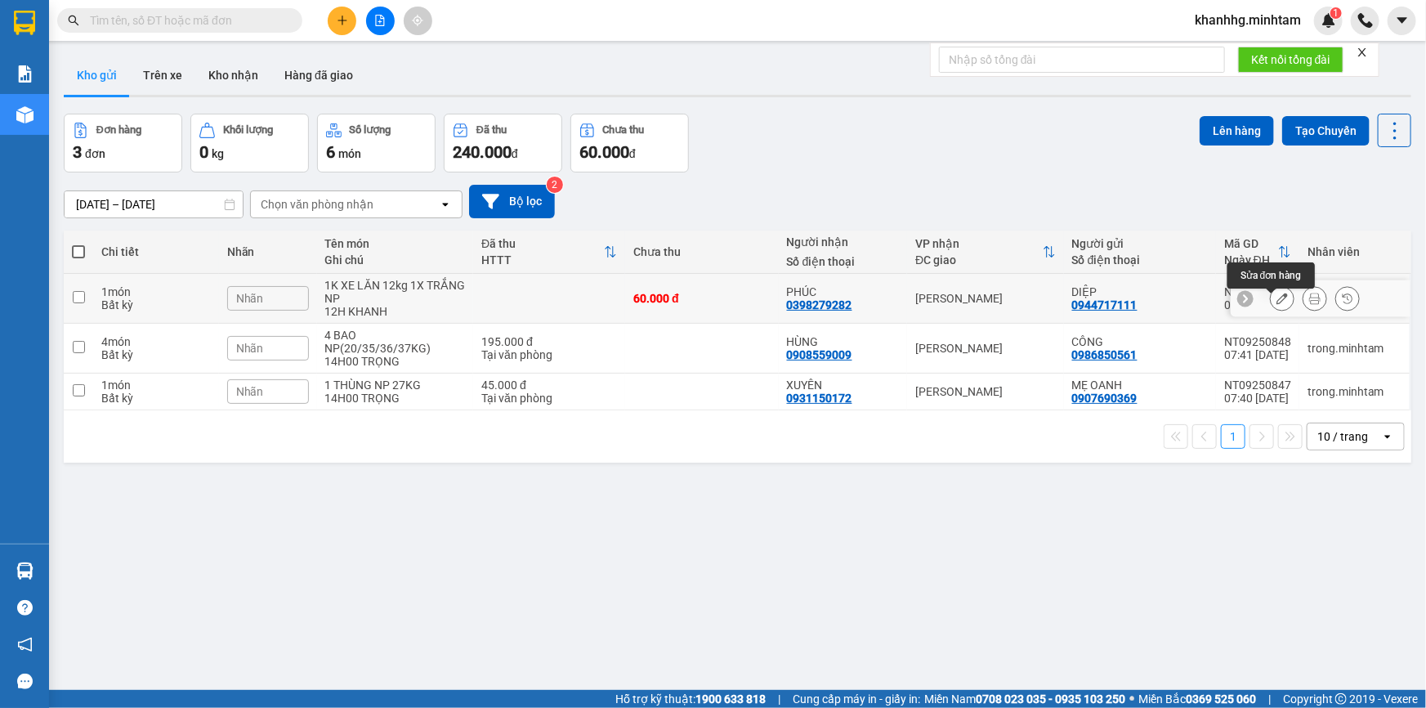
click at [1276, 304] on icon at bounding box center [1281, 298] width 11 height 11
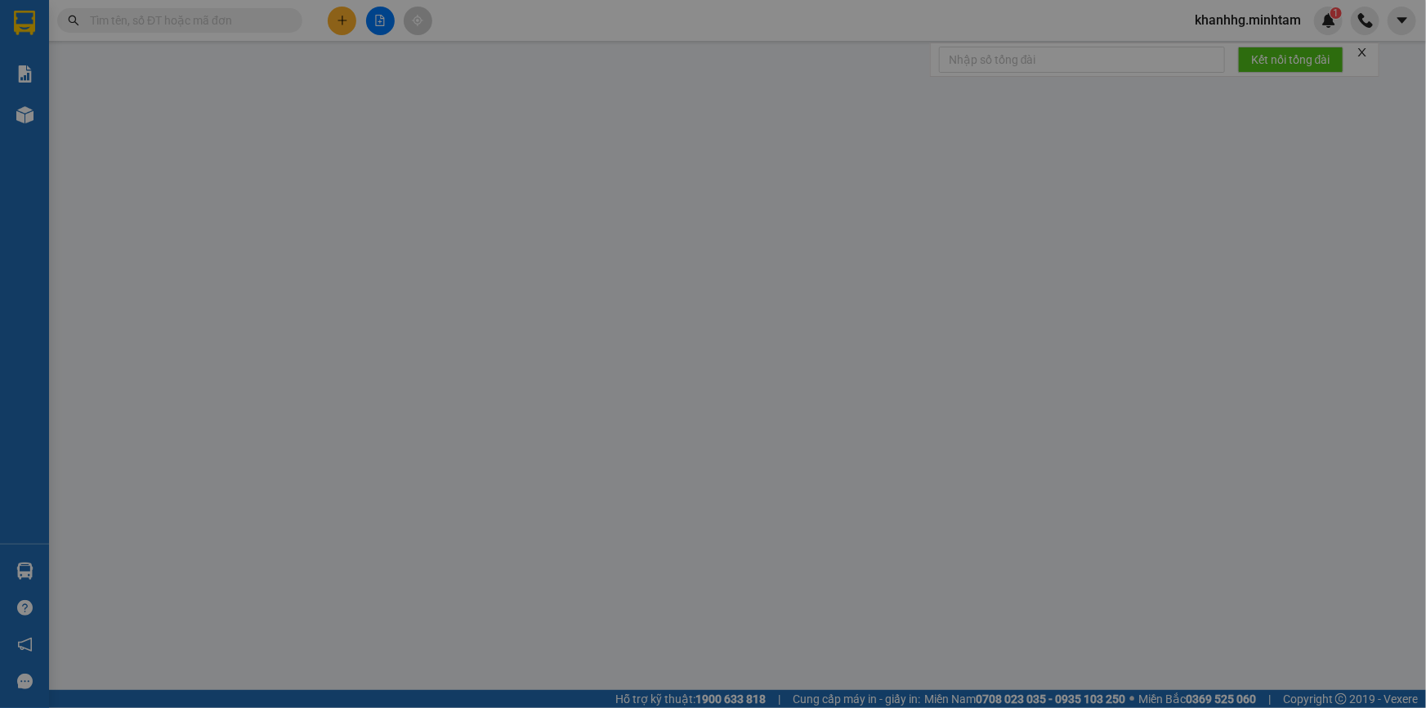
type input "0944717111"
type input "DIỆP"
type input "0398279282"
type input "PHÚC"
type input "HCK"
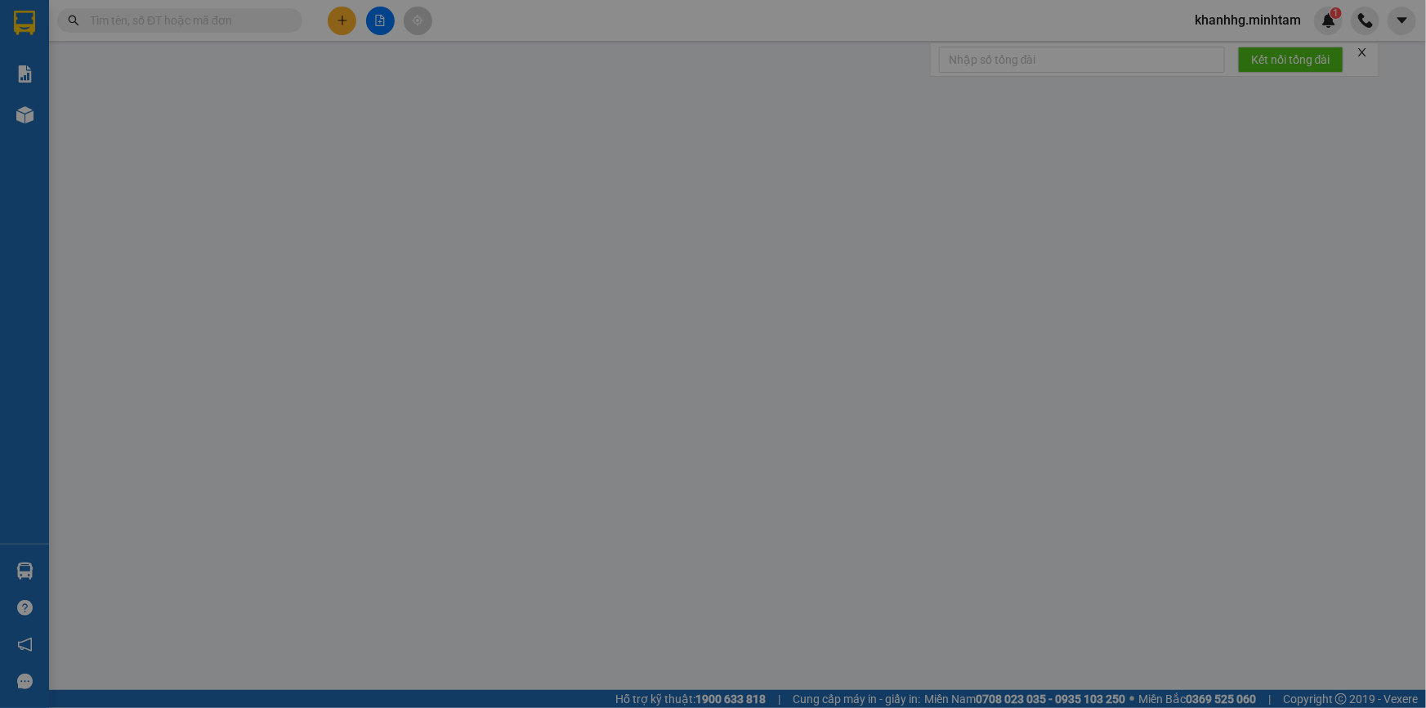
type input "60.000"
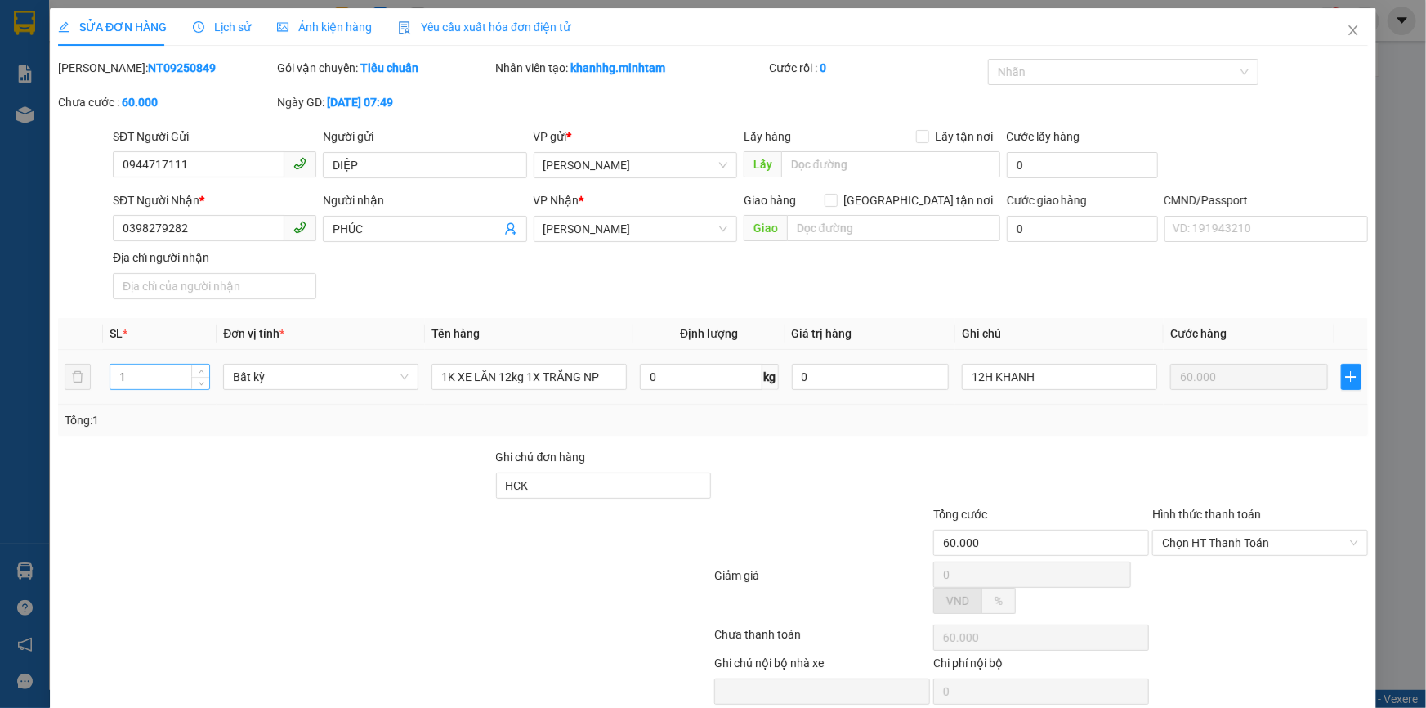
click at [155, 380] on input "1" at bounding box center [159, 376] width 99 height 25
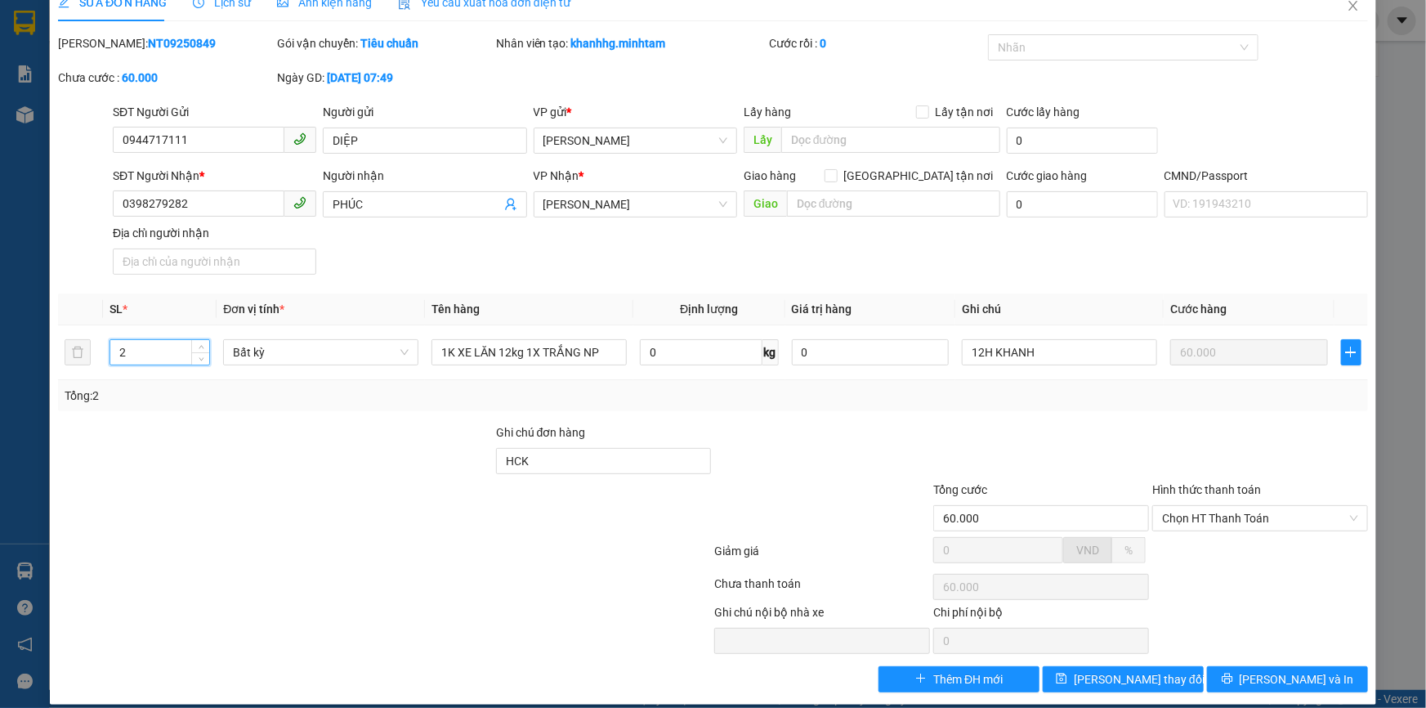
scroll to position [42, 0]
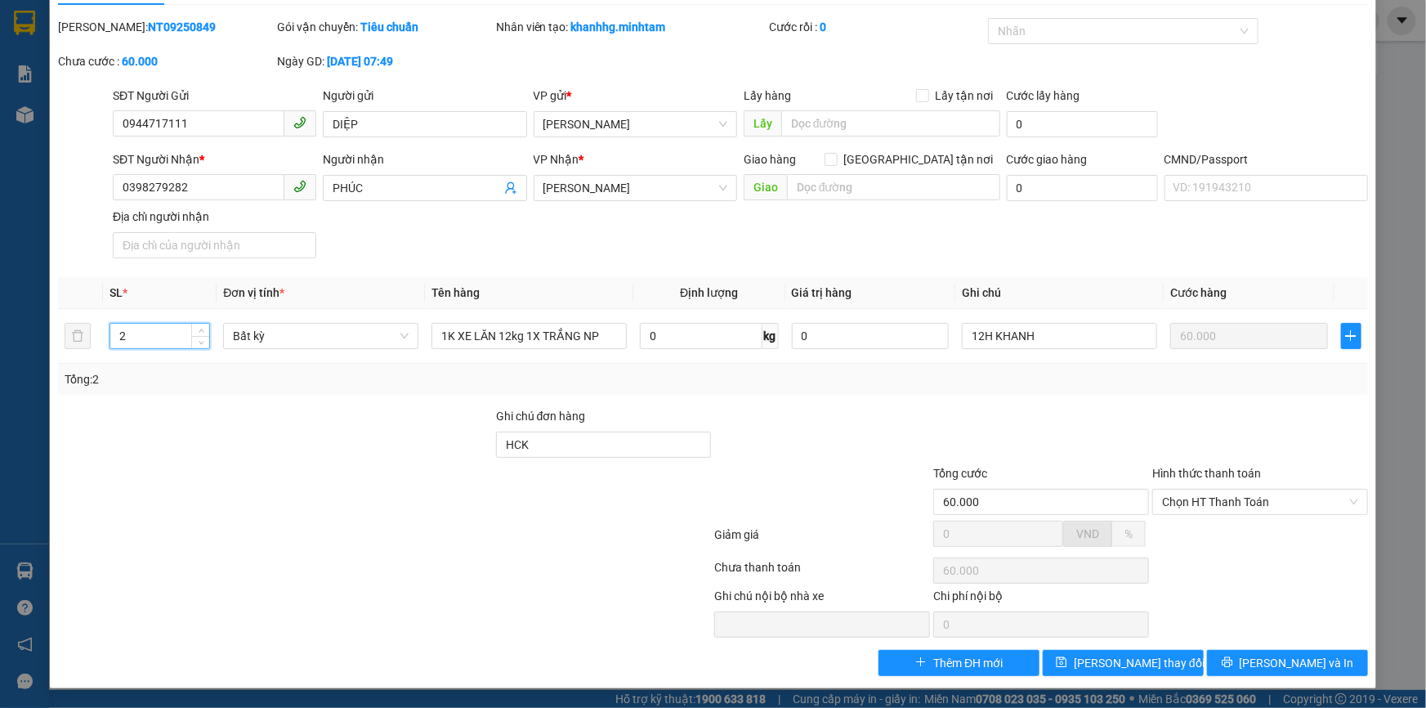
type input "2"
drag, startPoint x: 1263, startPoint y: 648, endPoint x: 1264, endPoint y: 637, distance: 10.7
click at [1264, 639] on div "Total Paid Fee 0 Total UnPaid Fee 60.000 Cash Collection Total Fee Mã ĐH: NT092…" at bounding box center [713, 347] width 1310 height 658
click at [1233, 669] on span "printer" at bounding box center [1227, 662] width 11 height 13
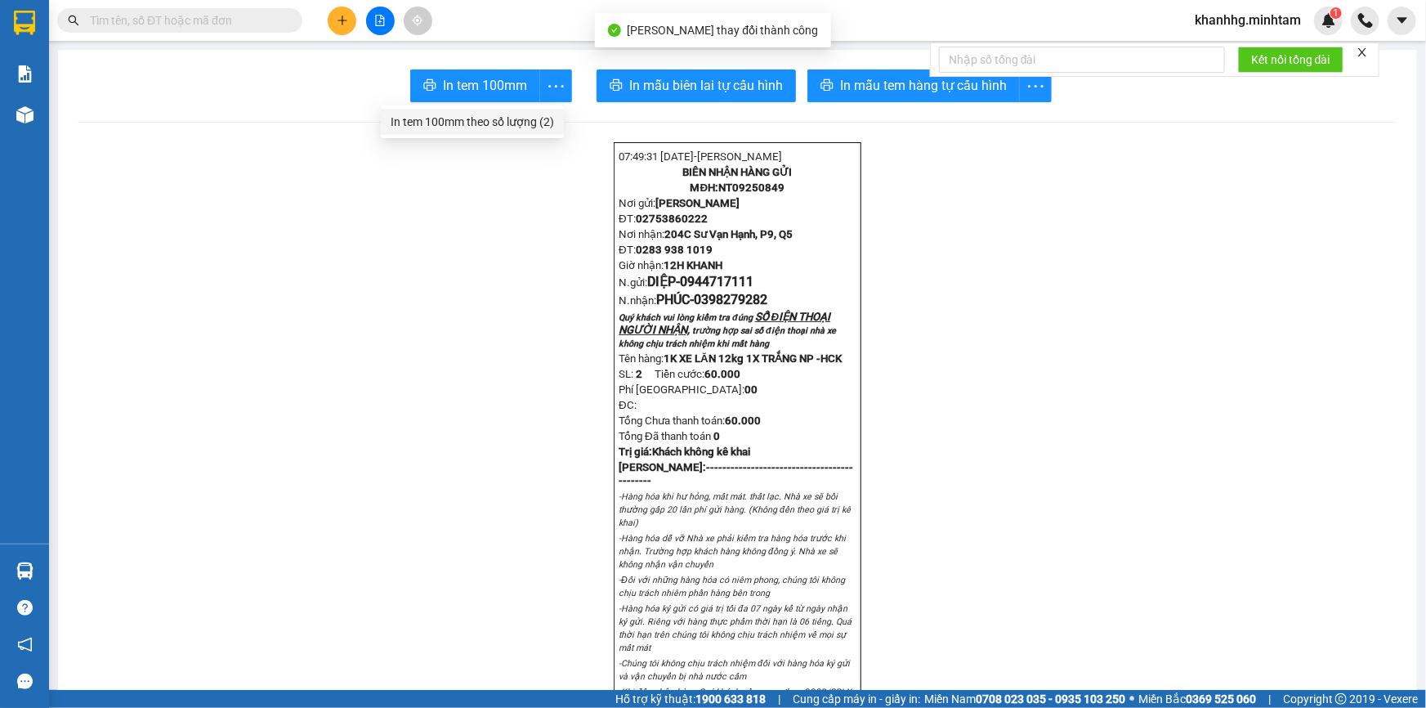
click at [520, 123] on div "In tem 100mm theo số lượng (2)" at bounding box center [472, 122] width 163 height 18
